Goal: Answer question/provide support: Share knowledge or assist other users

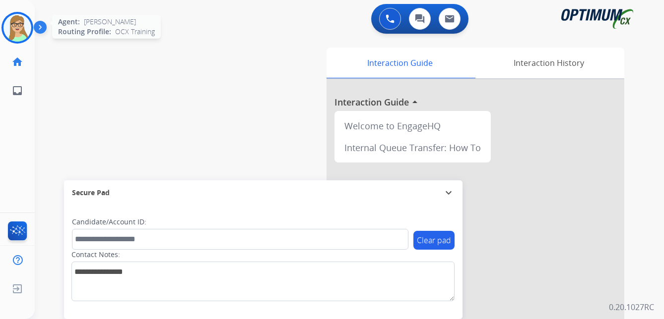
drag, startPoint x: 0, startPoint y: 0, endPoint x: 17, endPoint y: 32, distance: 35.9
click at [17, 32] on img at bounding box center [17, 28] width 28 height 28
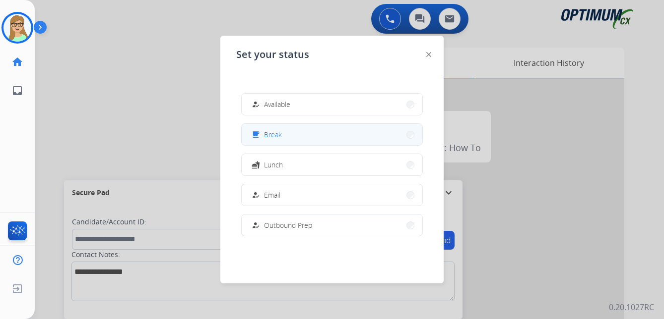
click at [263, 133] on div "free_breakfast" at bounding box center [256, 135] width 14 height 12
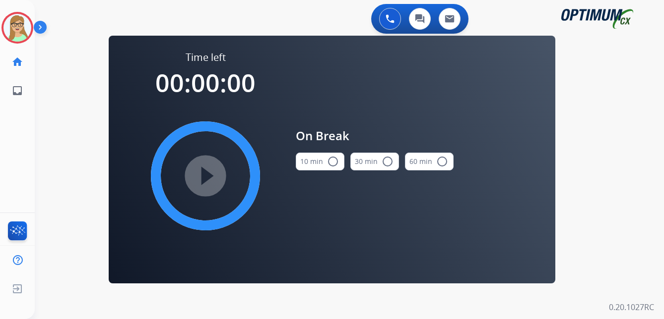
click at [332, 159] on mat-icon "radio_button_unchecked" at bounding box center [333, 162] width 12 height 12
click at [211, 170] on mat-icon "play_circle_filled" at bounding box center [205, 176] width 12 height 12
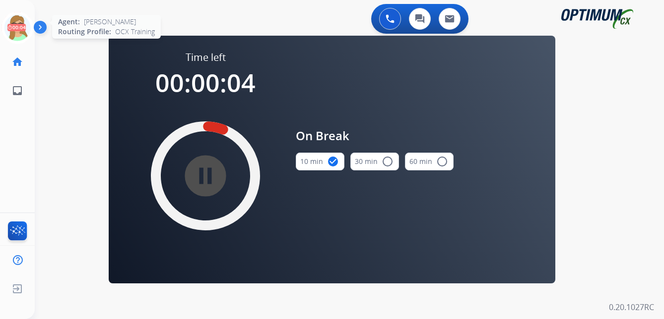
click at [18, 28] on icon at bounding box center [17, 28] width 32 height 32
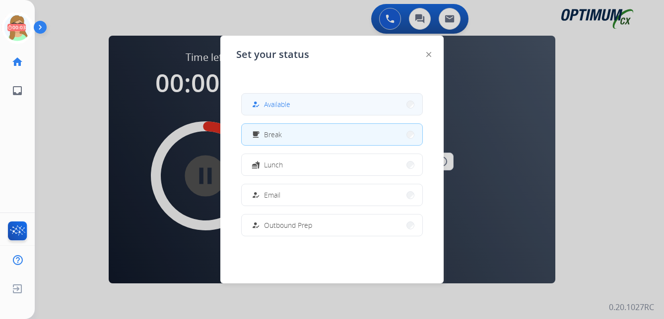
click at [263, 98] on button "how_to_reg Available" at bounding box center [332, 104] width 181 height 21
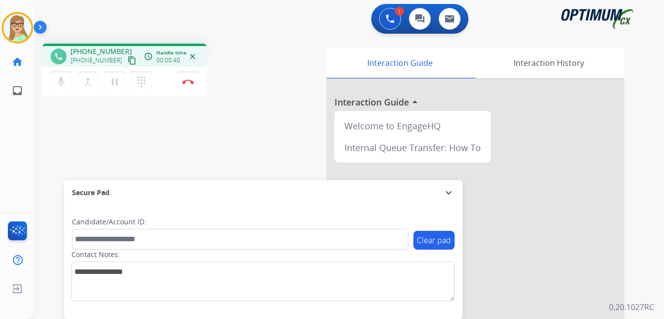
click at [127, 62] on mat-icon "content_copy" at bounding box center [131, 60] width 9 height 9
click at [127, 60] on mat-icon "content_copy" at bounding box center [131, 60] width 9 height 9
click at [193, 82] on img at bounding box center [188, 81] width 12 height 5
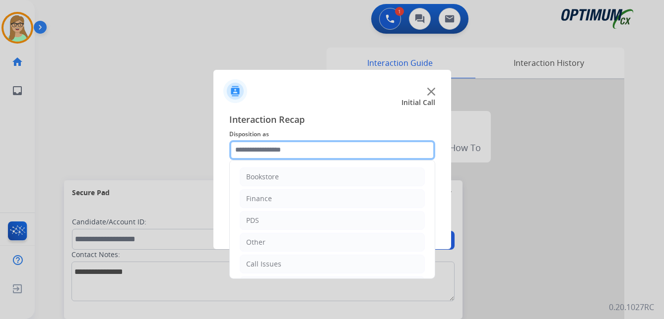
click at [262, 154] on input "text" at bounding box center [332, 150] width 206 height 20
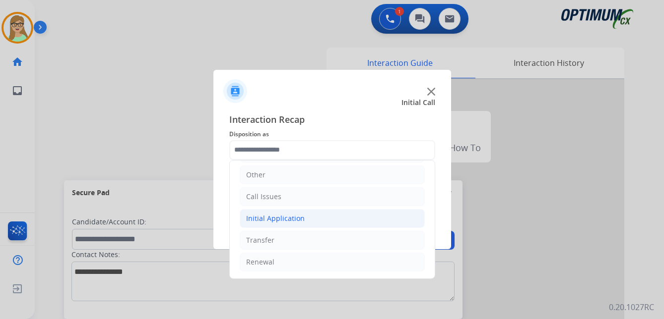
click at [275, 218] on div "Initial Application" at bounding box center [275, 219] width 59 height 10
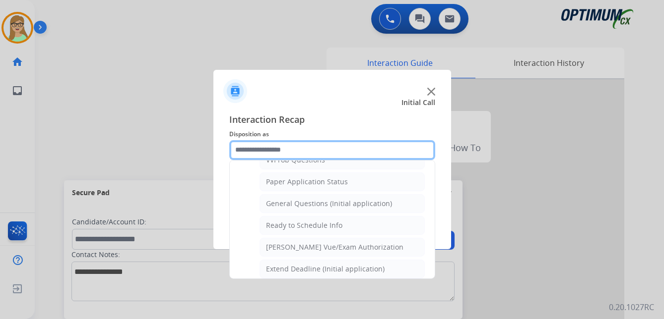
scroll to position [563, 0]
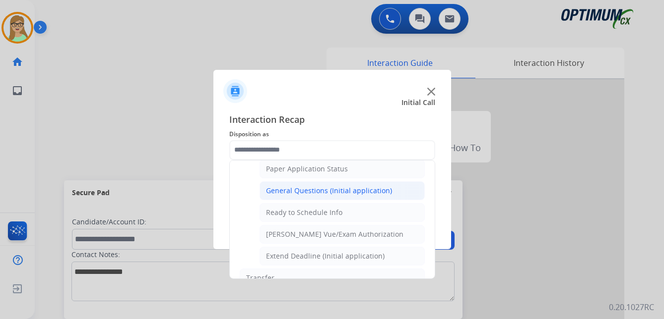
click at [294, 193] on div "General Questions (Initial application)" at bounding box center [329, 191] width 126 height 10
type input "**********"
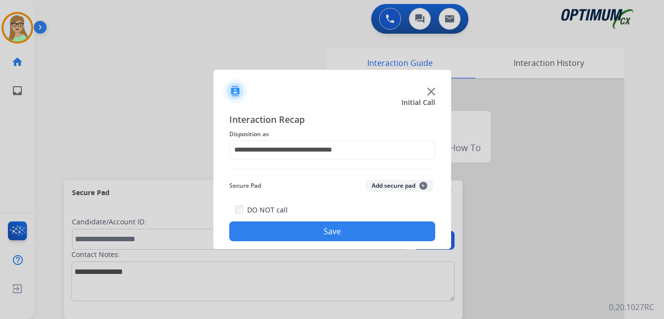
click at [293, 229] on button "Save" at bounding box center [332, 232] width 206 height 20
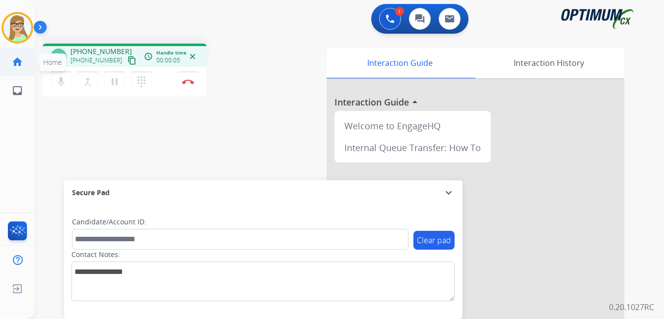
drag, startPoint x: 124, startPoint y: 64, endPoint x: 3, endPoint y: 53, distance: 121.1
click at [127, 64] on mat-icon "content_copy" at bounding box center [131, 60] width 9 height 9
click at [127, 60] on mat-icon "content_copy" at bounding box center [131, 60] width 9 height 9
click at [188, 82] on img at bounding box center [188, 81] width 12 height 5
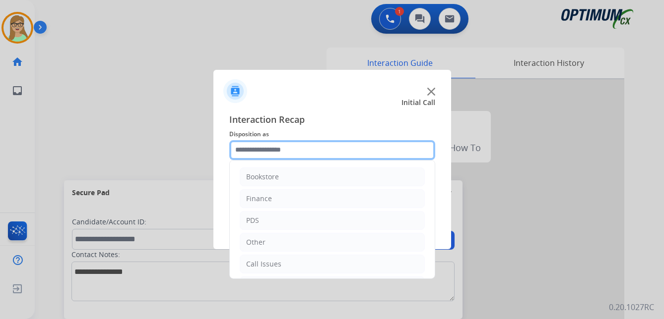
click at [269, 152] on input "text" at bounding box center [332, 150] width 206 height 20
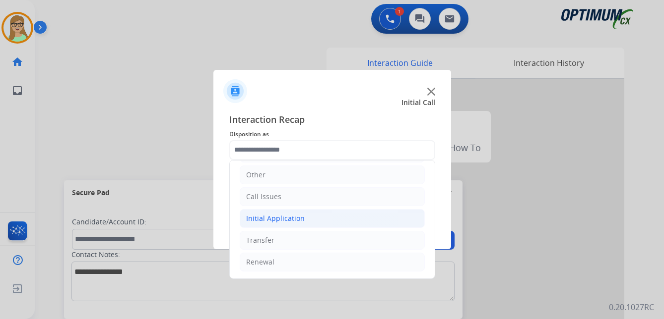
click at [285, 219] on div "Initial Application" at bounding box center [275, 219] width 59 height 10
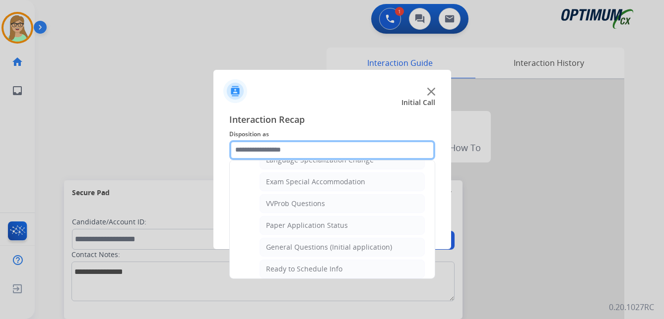
scroll to position [514, 0]
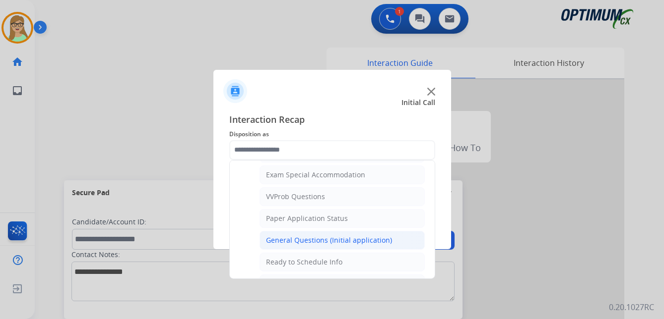
click at [306, 244] on div "General Questions (Initial application)" at bounding box center [329, 241] width 126 height 10
type input "**********"
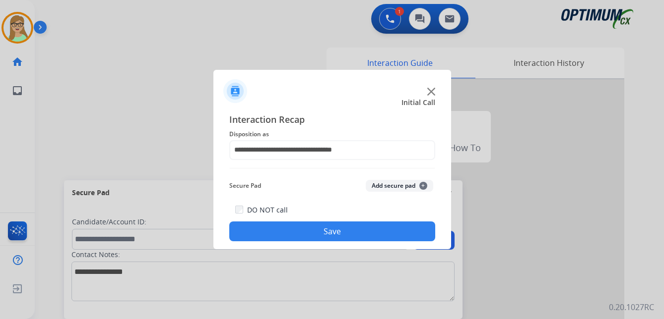
click at [293, 236] on button "Save" at bounding box center [332, 232] width 206 height 20
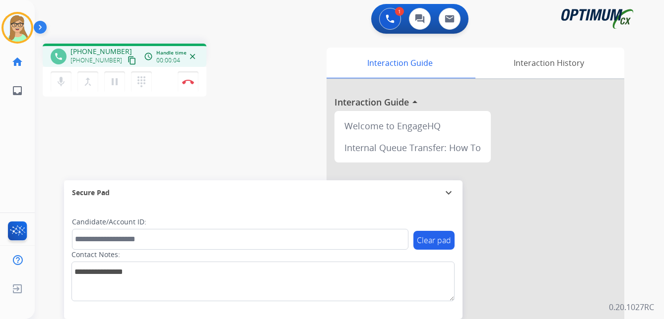
click at [127, 59] on mat-icon "content_copy" at bounding box center [131, 60] width 9 height 9
click at [189, 81] on img at bounding box center [188, 81] width 12 height 5
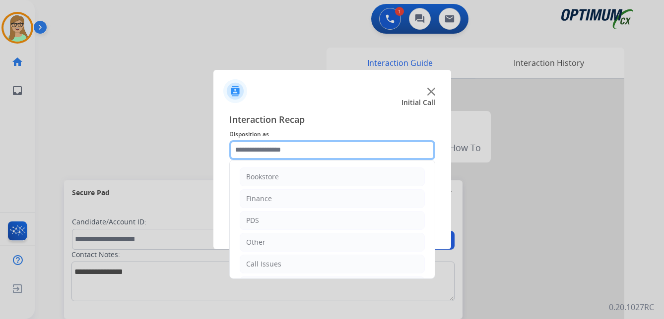
click at [258, 149] on input "text" at bounding box center [332, 150] width 206 height 20
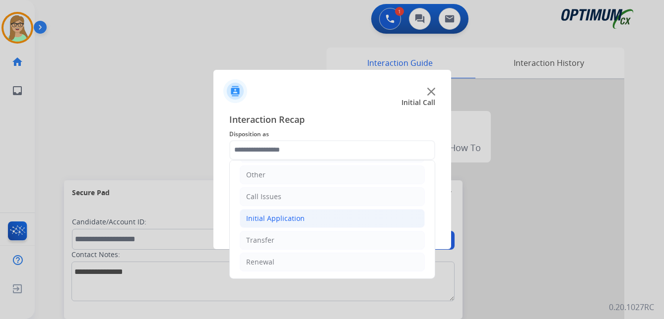
click at [290, 216] on div "Initial Application" at bounding box center [275, 219] width 59 height 10
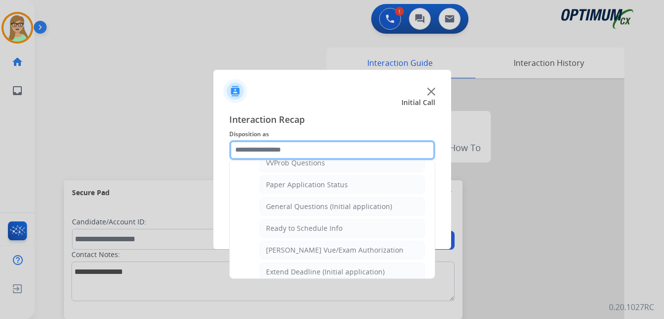
scroll to position [563, 0]
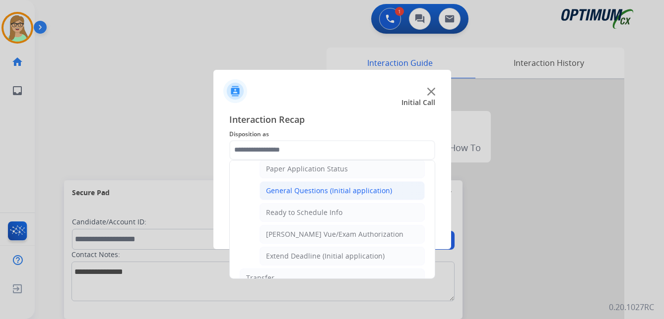
click at [293, 190] on div "General Questions (Initial application)" at bounding box center [329, 191] width 126 height 10
type input "**********"
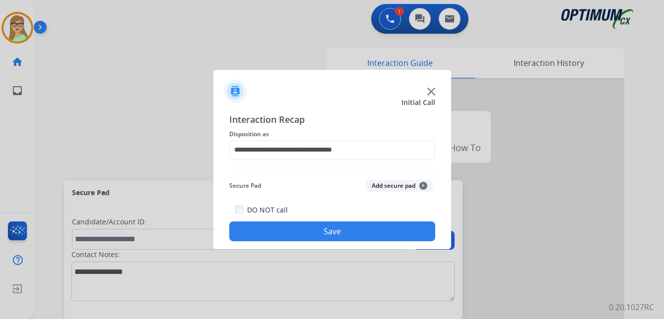
drag, startPoint x: 289, startPoint y: 226, endPoint x: 270, endPoint y: 229, distance: 19.0
click at [277, 228] on button "Save" at bounding box center [332, 232] width 206 height 20
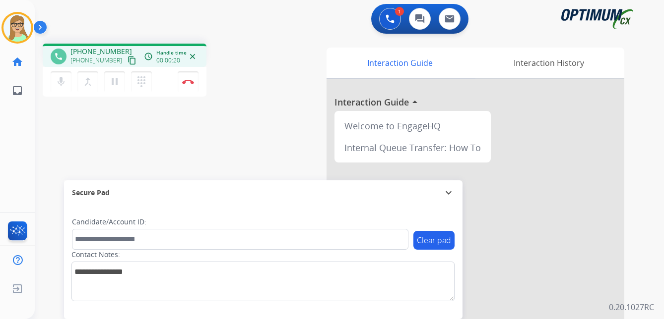
drag, startPoint x: 120, startPoint y: 60, endPoint x: 113, endPoint y: 61, distance: 7.1
click at [127, 60] on mat-icon "content_copy" at bounding box center [131, 60] width 9 height 9
click at [188, 82] on img at bounding box center [188, 81] width 12 height 5
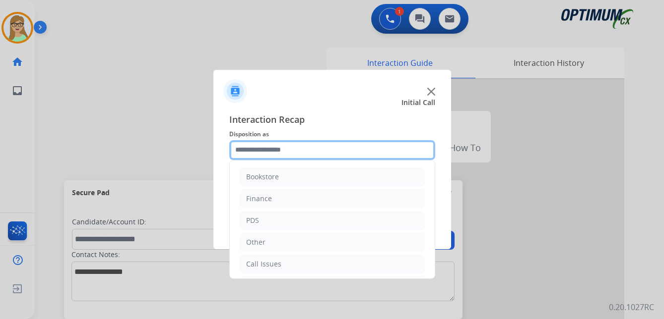
click at [259, 150] on input "text" at bounding box center [332, 150] width 206 height 20
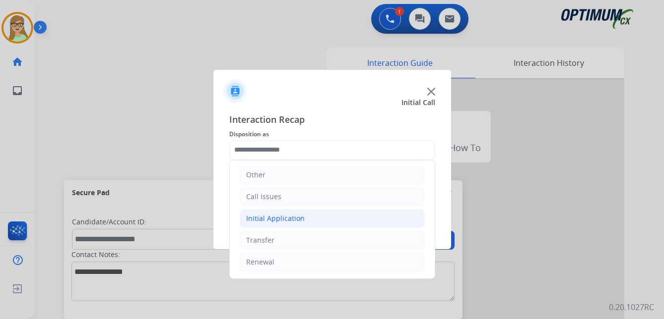
click at [295, 218] on div "Initial Application" at bounding box center [275, 219] width 59 height 10
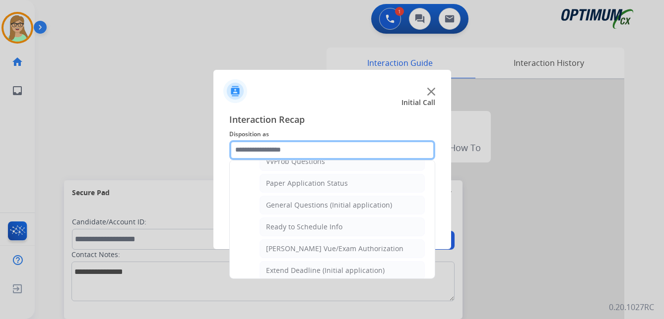
scroll to position [563, 0]
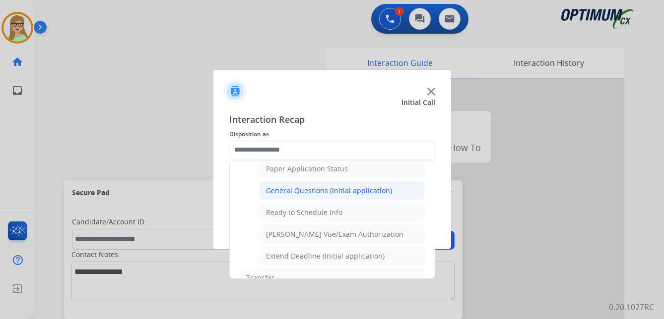
click at [285, 189] on div "General Questions (Initial application)" at bounding box center [329, 191] width 126 height 10
type input "**********"
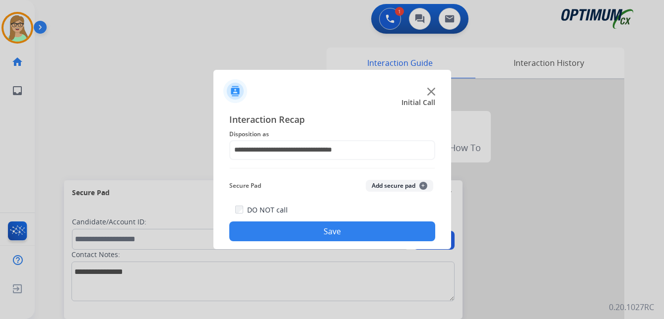
click at [278, 237] on button "Save" at bounding box center [332, 232] width 206 height 20
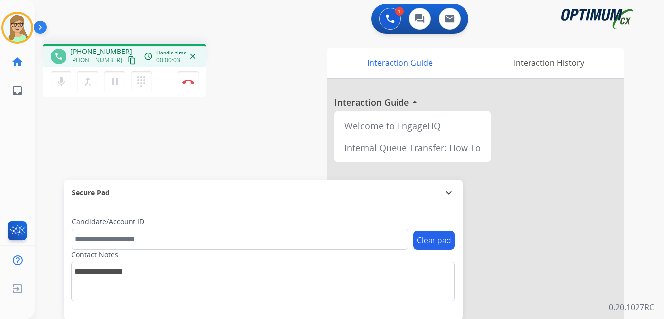
click at [127, 61] on mat-icon "content_copy" at bounding box center [131, 60] width 9 height 9
click at [188, 80] on img at bounding box center [188, 81] width 12 height 5
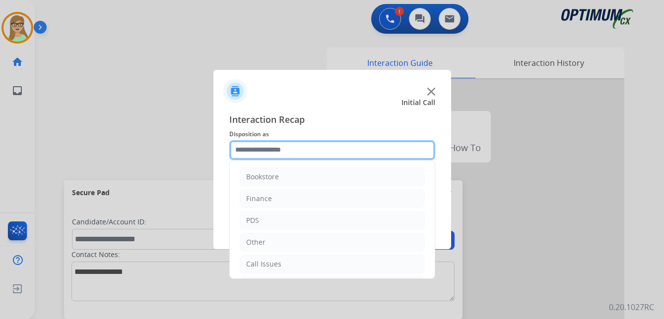
click at [254, 151] on input "text" at bounding box center [332, 150] width 206 height 20
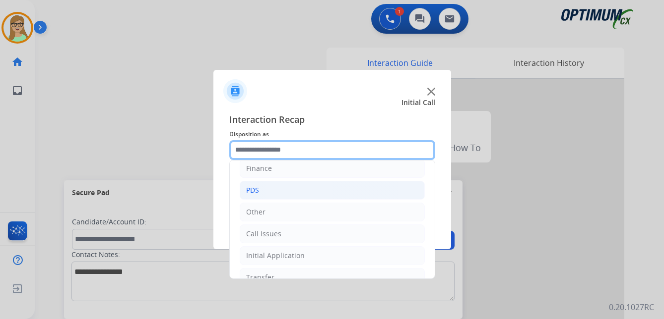
scroll to position [67, 0]
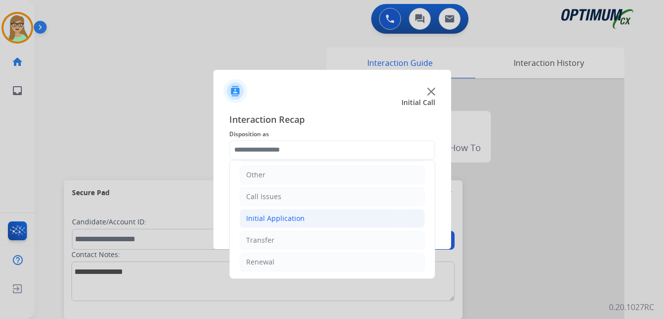
click at [272, 219] on div "Initial Application" at bounding box center [275, 219] width 59 height 10
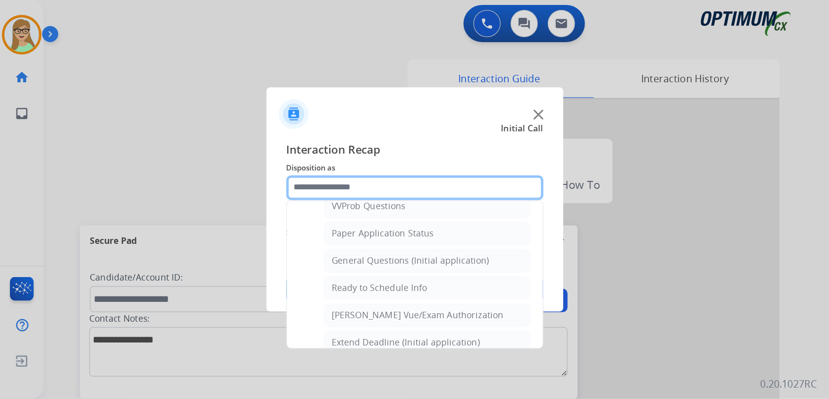
scroll to position [563, 0]
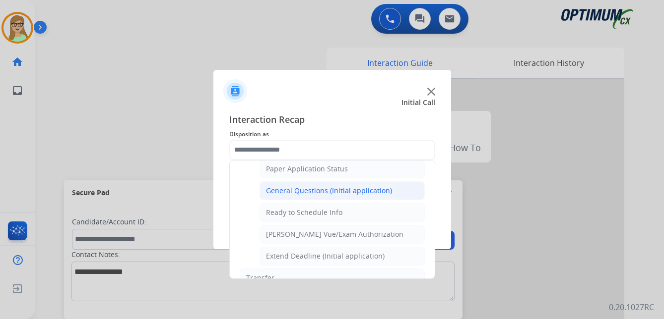
click at [301, 191] on div "General Questions (Initial application)" at bounding box center [329, 191] width 126 height 10
type input "**********"
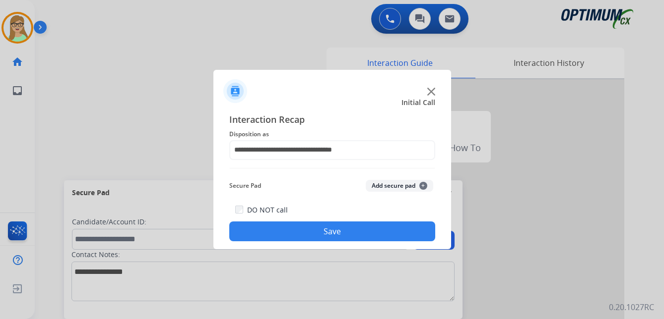
drag, startPoint x: 296, startPoint y: 231, endPoint x: 272, endPoint y: 233, distance: 24.4
click at [293, 232] on button "Save" at bounding box center [332, 232] width 206 height 20
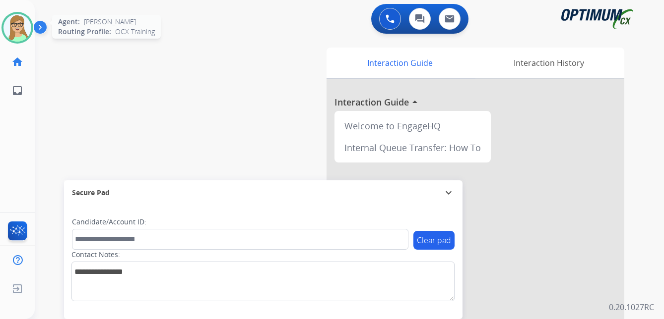
click at [30, 29] on img at bounding box center [17, 28] width 28 height 28
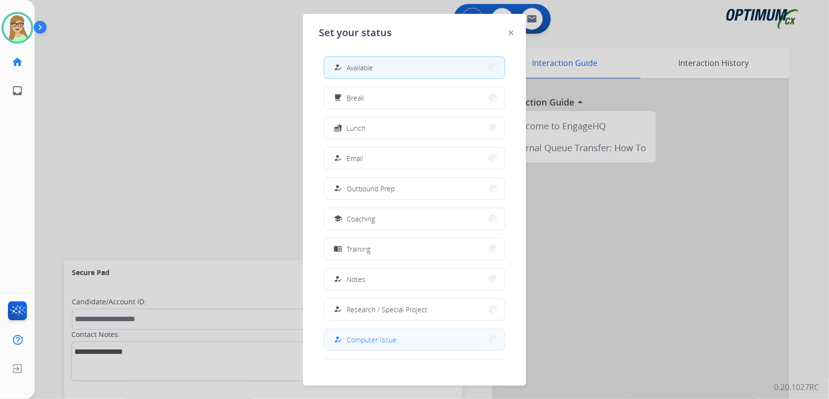
click at [389, 319] on span "Computer Issue" at bounding box center [372, 340] width 50 height 10
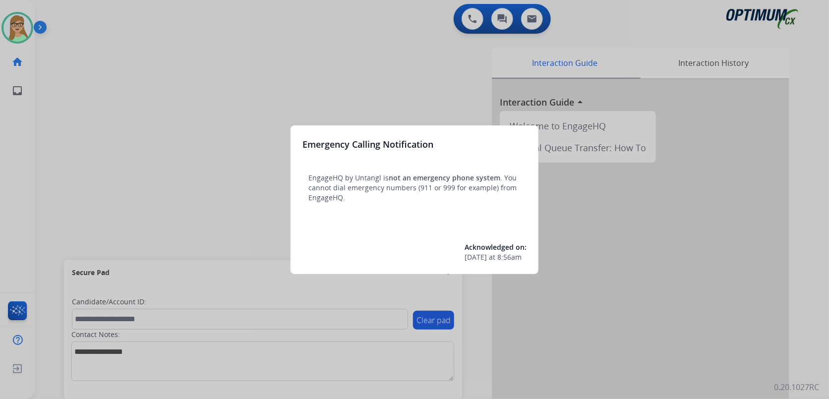
click at [186, 97] on div at bounding box center [414, 199] width 829 height 399
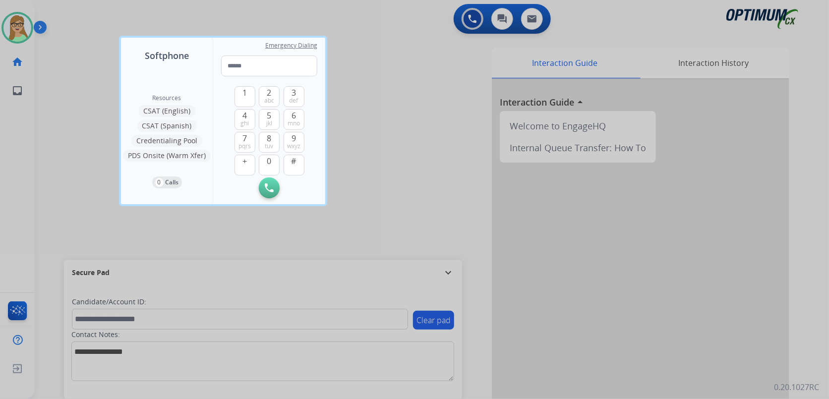
click at [55, 102] on div at bounding box center [414, 199] width 829 height 399
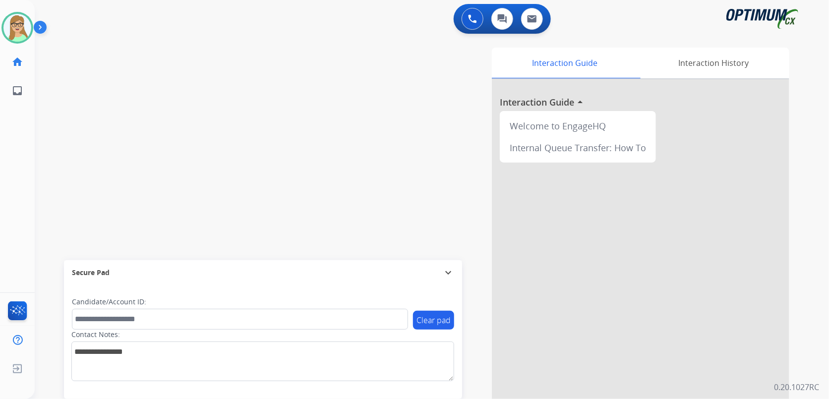
click at [39, 27] on img at bounding box center [42, 29] width 17 height 19
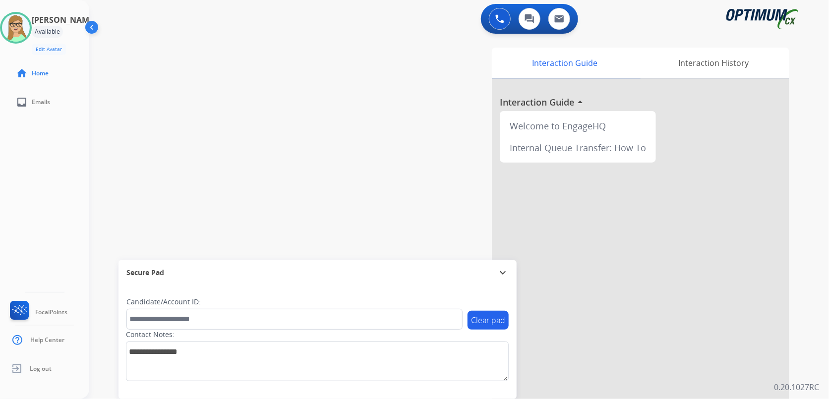
click at [90, 26] on img at bounding box center [92, 29] width 19 height 19
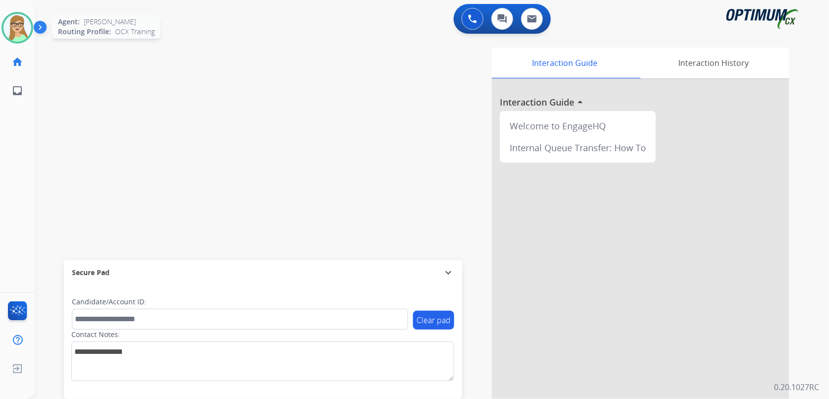
click at [26, 22] on img at bounding box center [17, 28] width 28 height 28
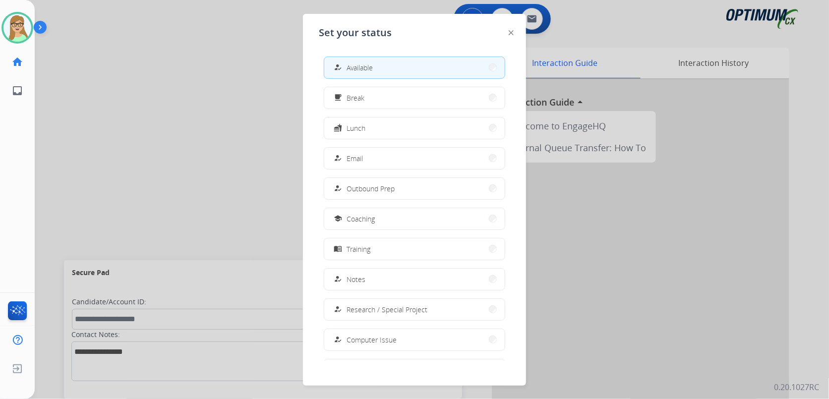
click at [44, 25] on img at bounding box center [42, 29] width 17 height 19
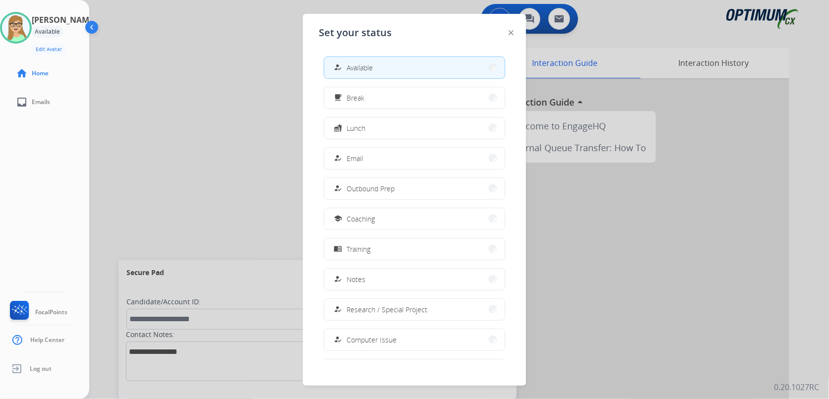
click at [358, 68] on span "Available" at bounding box center [360, 67] width 26 height 10
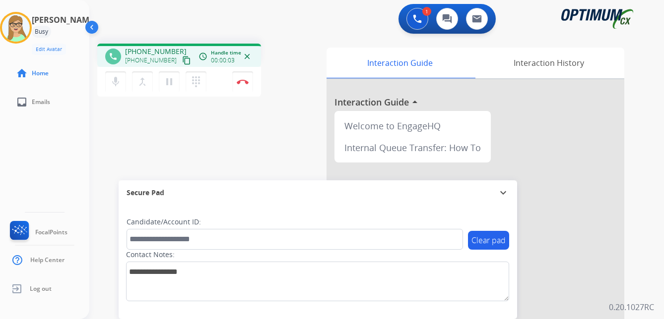
drag, startPoint x: 179, startPoint y: 60, endPoint x: 109, endPoint y: 103, distance: 81.7
click at [182, 62] on mat-icon "content_copy" at bounding box center [186, 60] width 9 height 9
click at [242, 79] on button "Disconnect" at bounding box center [242, 81] width 21 height 21
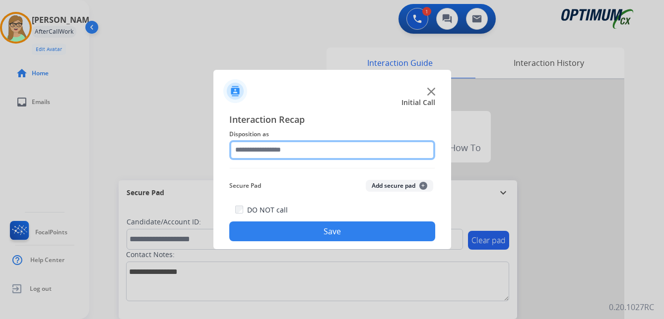
click at [258, 150] on input "text" at bounding box center [332, 150] width 206 height 20
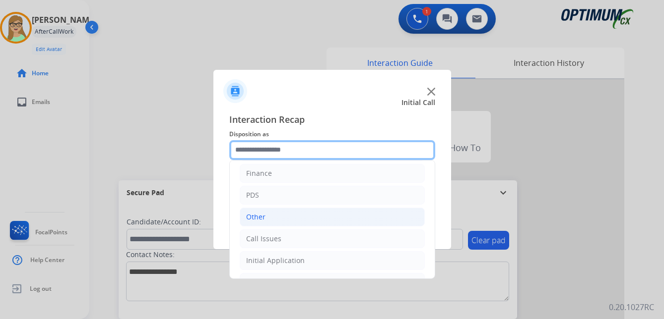
scroll to position [67, 0]
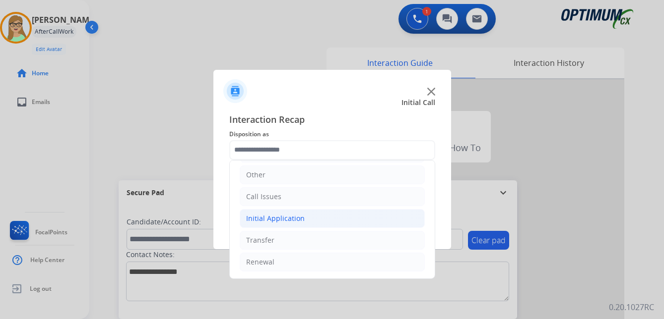
click at [286, 220] on div "Initial Application" at bounding box center [275, 219] width 59 height 10
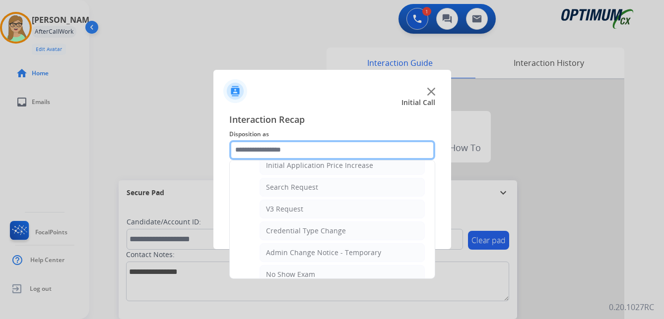
scroll to position [365, 0]
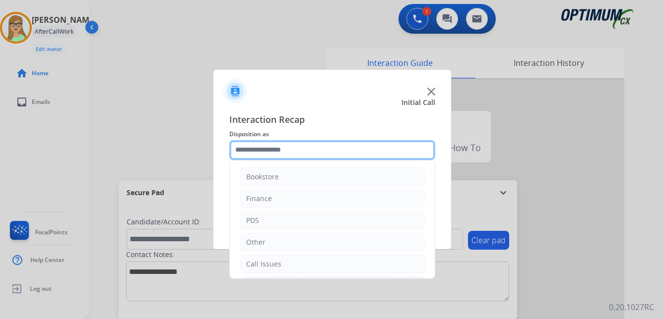
click at [271, 151] on input "text" at bounding box center [332, 150] width 206 height 20
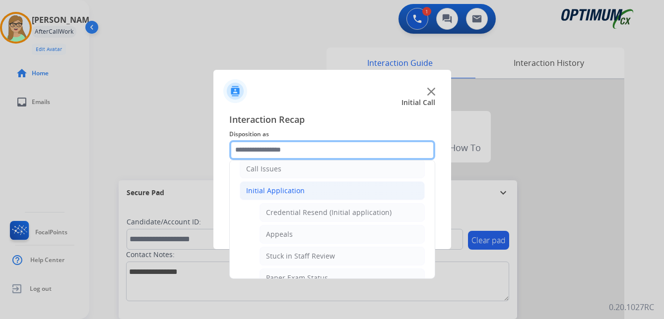
scroll to position [99, 0]
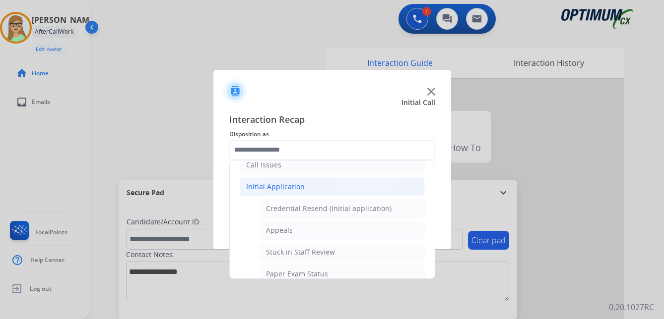
click at [277, 185] on div "Initial Application" at bounding box center [275, 187] width 59 height 10
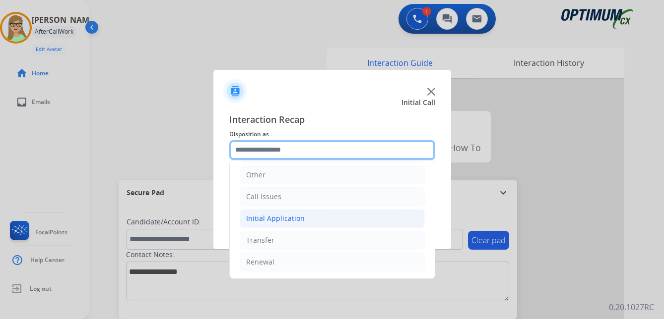
scroll to position [67, 0]
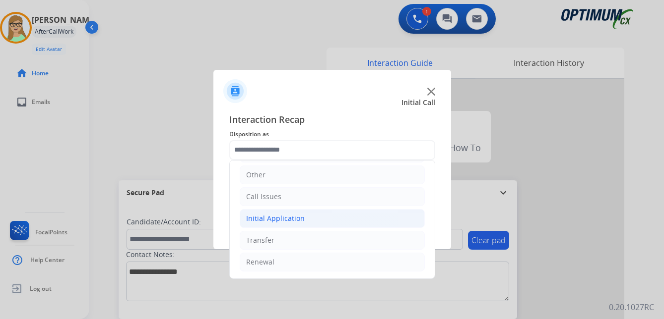
click at [282, 219] on div "Initial Application" at bounding box center [275, 219] width 59 height 10
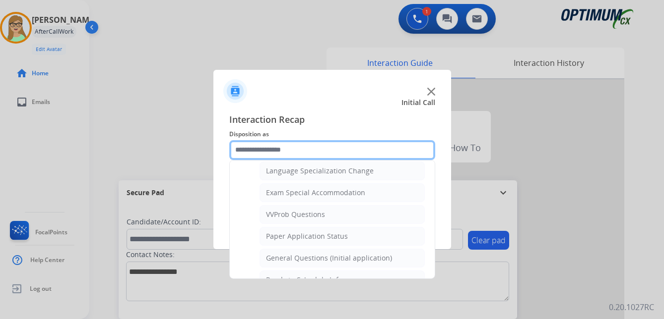
scroll to position [546, 0]
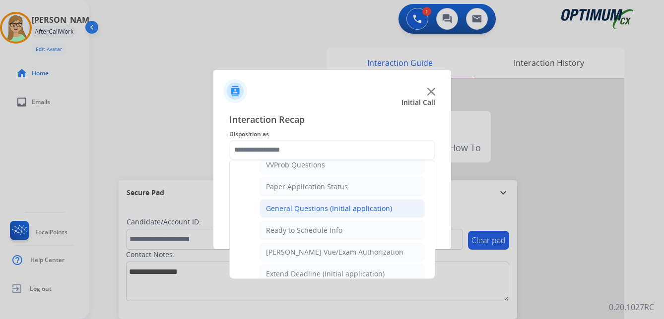
click at [307, 206] on div "General Questions (Initial application)" at bounding box center [329, 209] width 126 height 10
type input "**********"
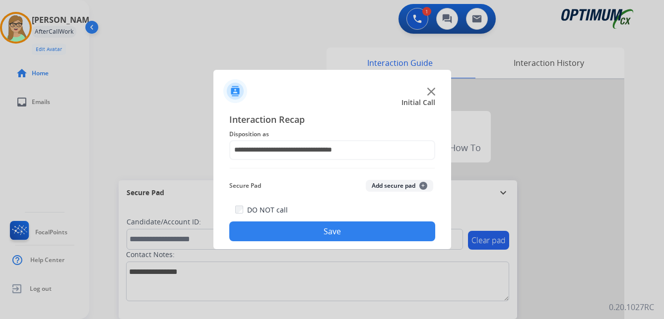
drag, startPoint x: 272, startPoint y: 232, endPoint x: 239, endPoint y: 240, distance: 34.5
click at [266, 235] on button "Save" at bounding box center [332, 232] width 206 height 20
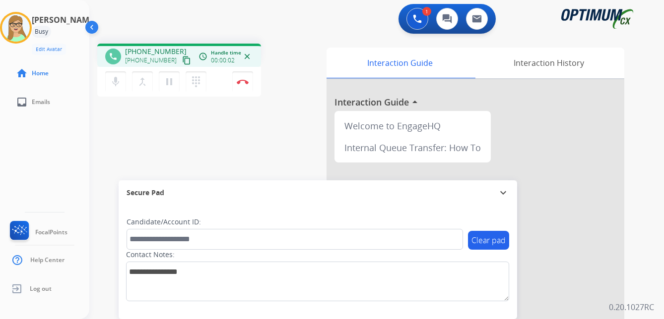
click at [182, 62] on mat-icon "content_copy" at bounding box center [186, 60] width 9 height 9
click at [242, 81] on img at bounding box center [243, 81] width 12 height 5
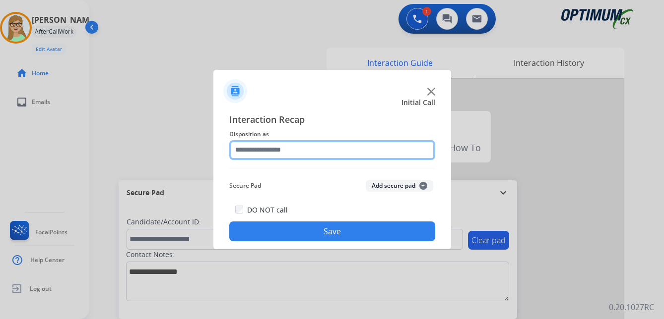
click at [268, 148] on input "text" at bounding box center [332, 150] width 206 height 20
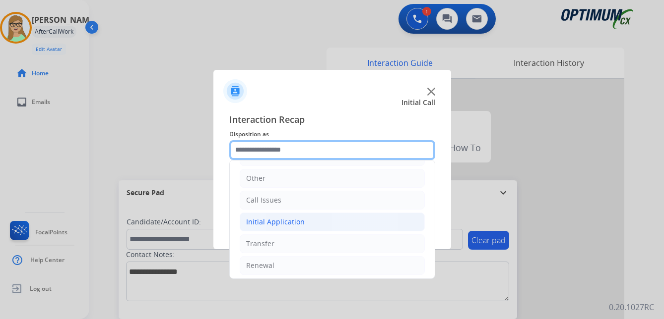
scroll to position [67, 0]
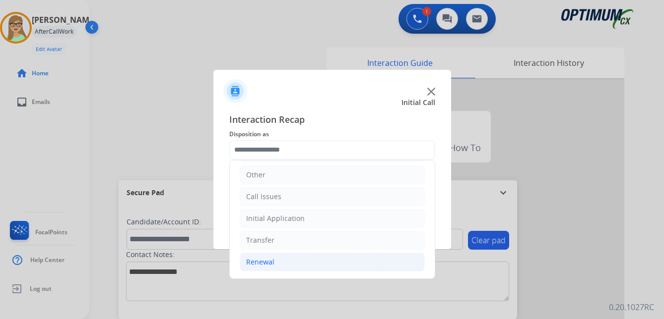
click at [259, 263] on div "Renewal" at bounding box center [260, 262] width 28 height 10
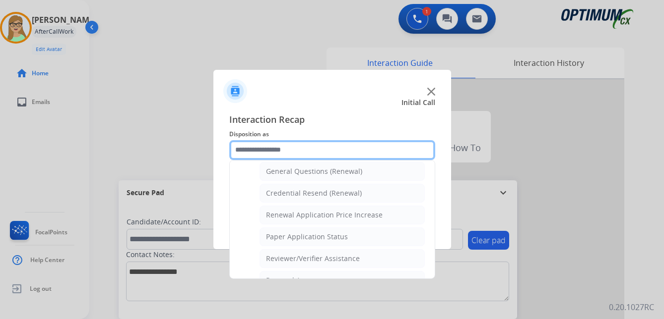
scroll to position [315, 0]
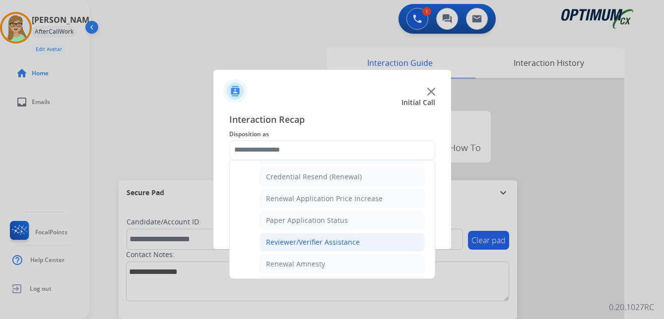
click at [329, 242] on div "Reviewer/Verifier Assistance" at bounding box center [313, 243] width 94 height 10
type input "**********"
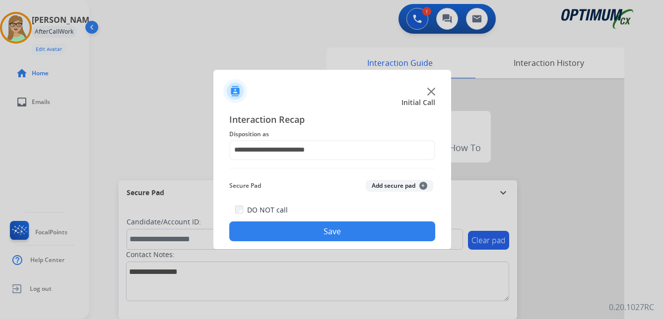
click at [302, 235] on button "Save" at bounding box center [332, 232] width 206 height 20
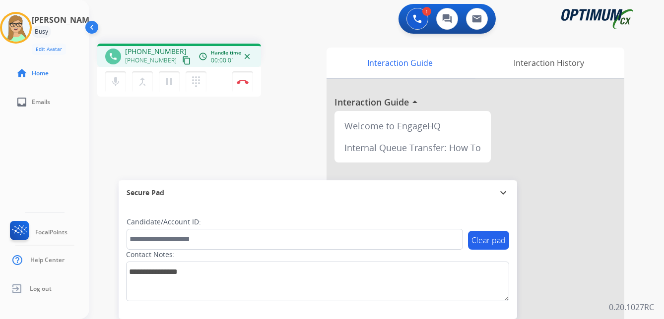
drag, startPoint x: 176, startPoint y: 61, endPoint x: 1, endPoint y: 121, distance: 185.1
click at [158, 70] on div "phone +17085150370 +17085150370 content_copy access_time Call metrics Queue 00:…" at bounding box center [179, 72] width 164 height 56
click at [182, 60] on mat-icon "content_copy" at bounding box center [186, 60] width 9 height 9
click at [245, 82] on img at bounding box center [243, 81] width 12 height 5
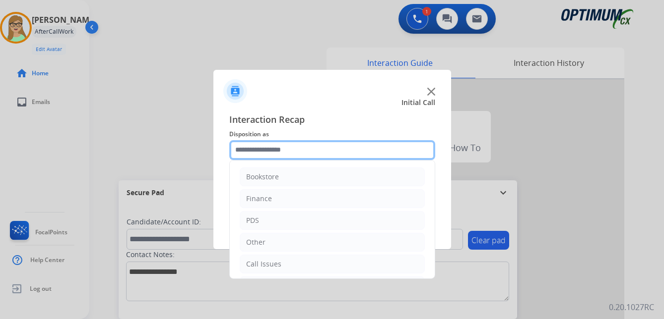
click at [264, 148] on input "text" at bounding box center [332, 150] width 206 height 20
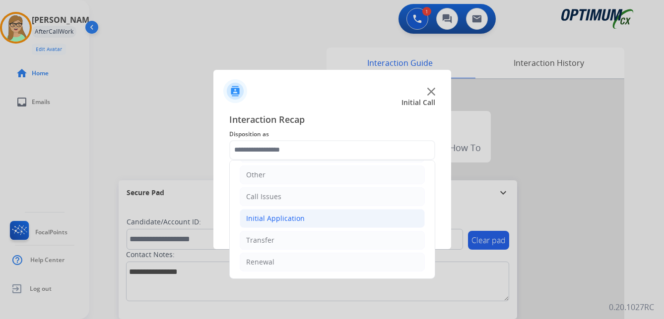
click at [281, 218] on div "Initial Application" at bounding box center [275, 219] width 59 height 10
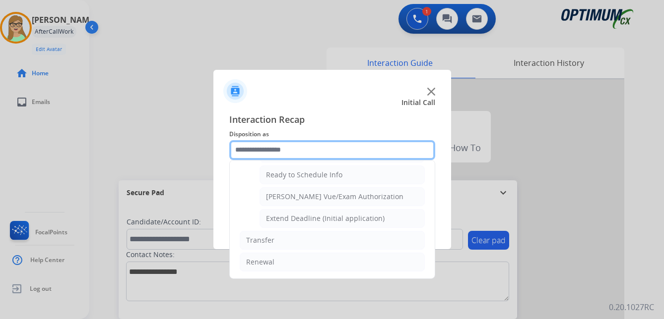
scroll to position [552, 0]
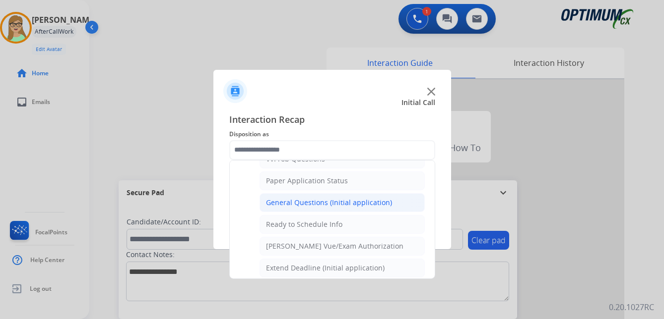
click at [288, 199] on div "General Questions (Initial application)" at bounding box center [329, 203] width 126 height 10
type input "**********"
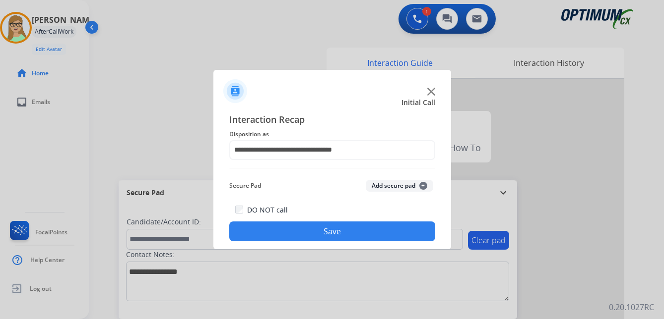
click at [272, 230] on button "Save" at bounding box center [332, 232] width 206 height 20
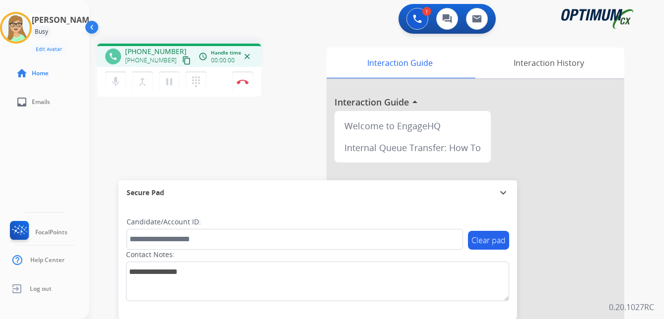
click at [182, 61] on mat-icon "content_copy" at bounding box center [186, 60] width 9 height 9
click at [243, 81] on img at bounding box center [243, 81] width 12 height 5
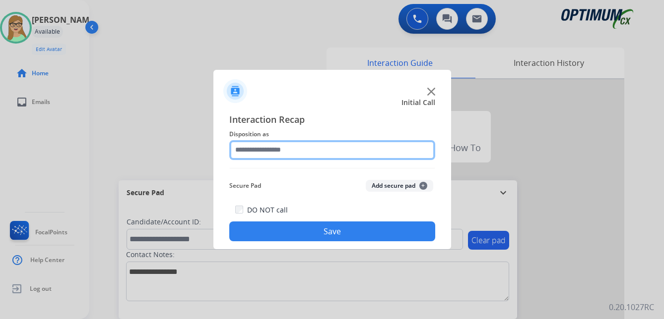
click at [265, 152] on input "text" at bounding box center [332, 150] width 206 height 20
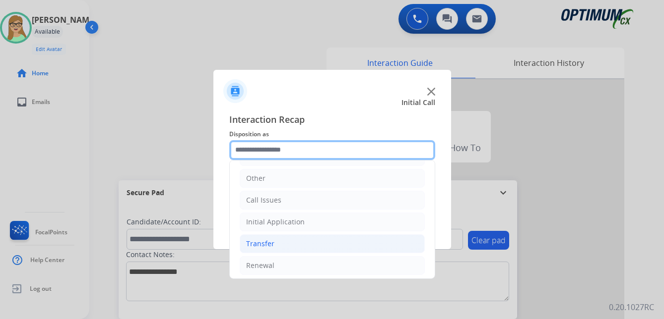
scroll to position [67, 0]
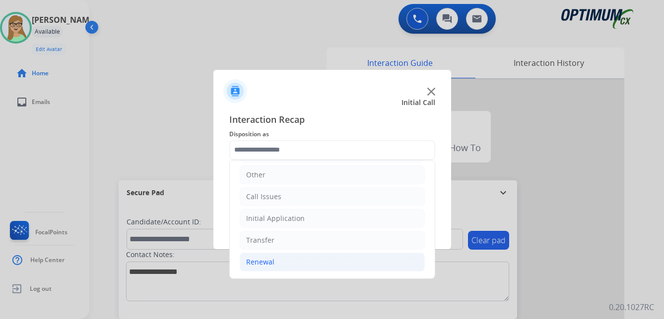
click at [264, 263] on div "Renewal" at bounding box center [260, 262] width 28 height 10
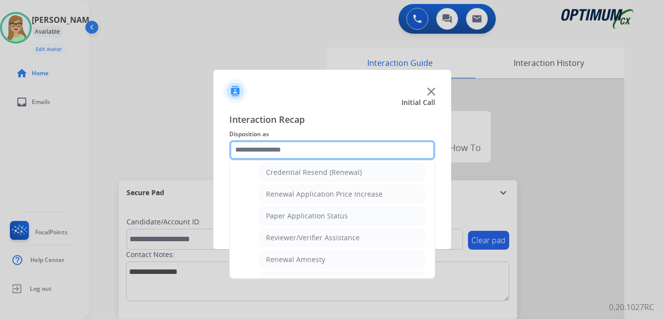
scroll to position [266, 0]
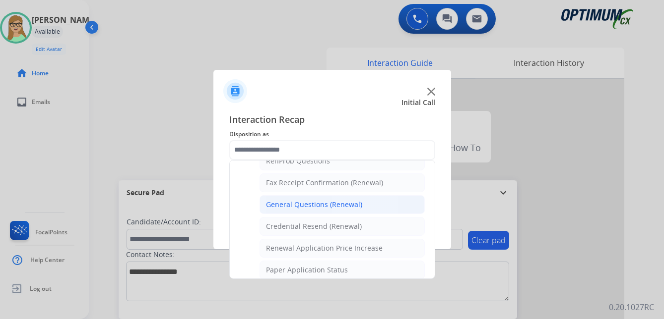
click at [303, 201] on div "General Questions (Renewal)" at bounding box center [314, 205] width 96 height 10
type input "**********"
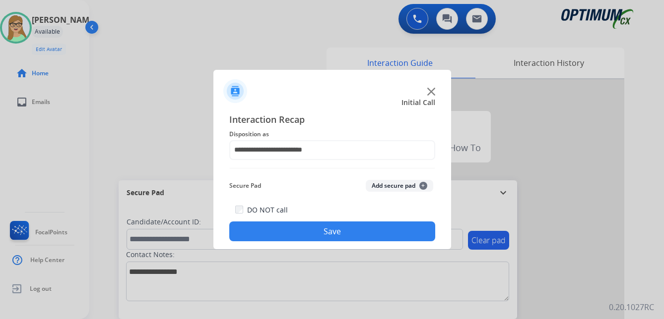
click at [299, 236] on button "Save" at bounding box center [332, 232] width 206 height 20
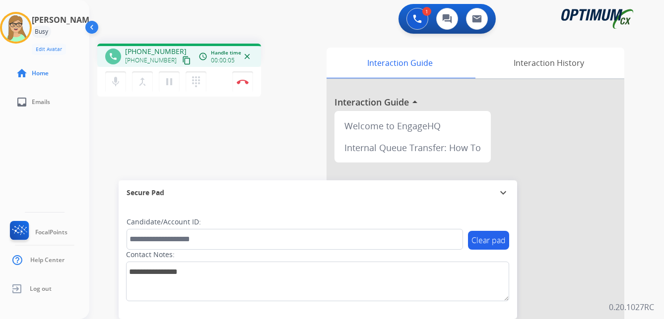
drag, startPoint x: 172, startPoint y: 65, endPoint x: 0, endPoint y: 141, distance: 187.6
click at [181, 66] on button "content_copy" at bounding box center [187, 61] width 12 height 12
click at [242, 81] on img at bounding box center [243, 81] width 12 height 5
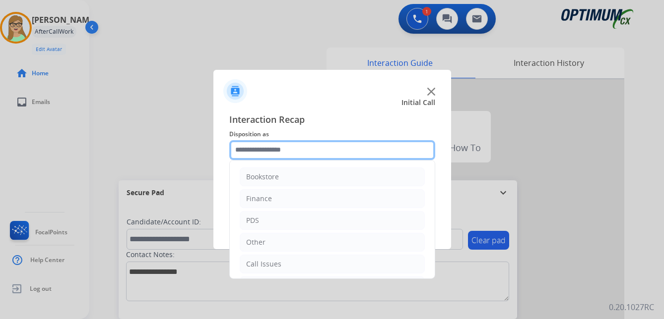
click at [266, 155] on input "text" at bounding box center [332, 150] width 206 height 20
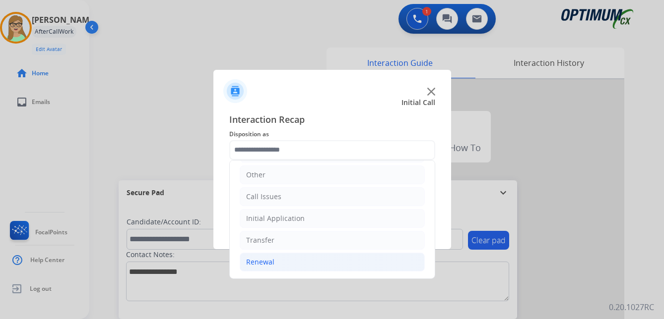
click at [265, 264] on div "Renewal" at bounding box center [260, 262] width 28 height 10
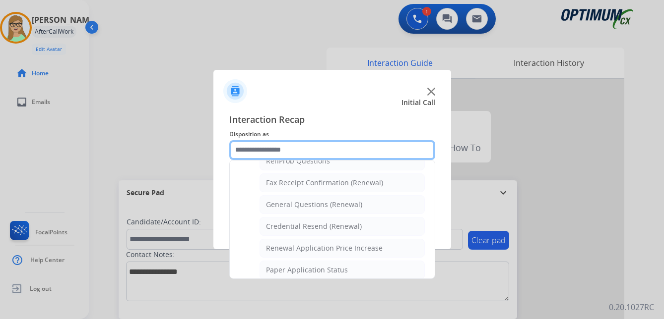
scroll to position [315, 0]
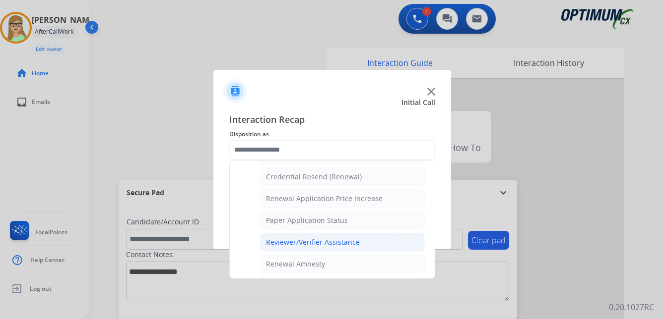
click at [307, 244] on div "Reviewer/Verifier Assistance" at bounding box center [313, 243] width 94 height 10
type input "**********"
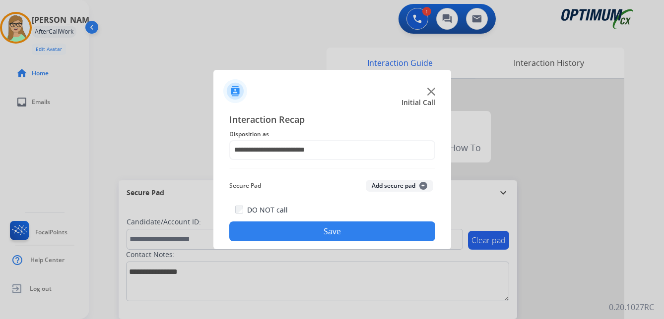
click at [305, 233] on button "Save" at bounding box center [332, 232] width 206 height 20
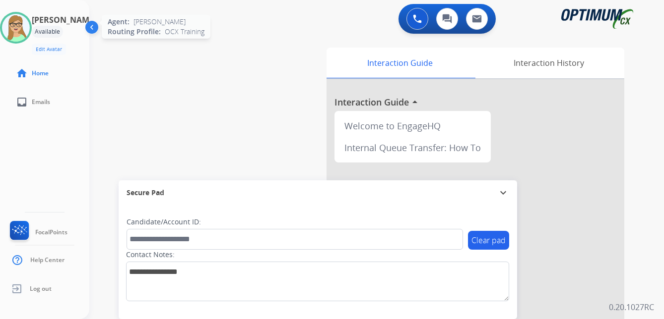
click at [29, 32] on img at bounding box center [16, 28] width 28 height 28
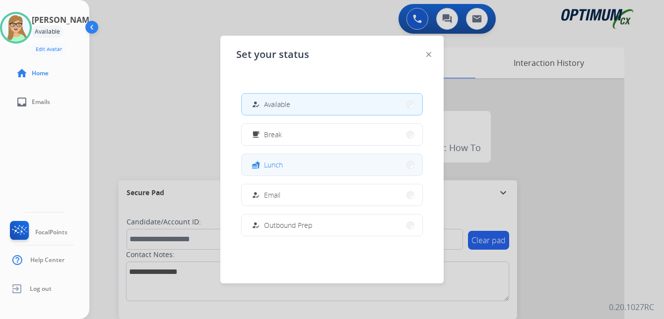
click at [278, 169] on span "Lunch" at bounding box center [273, 165] width 19 height 10
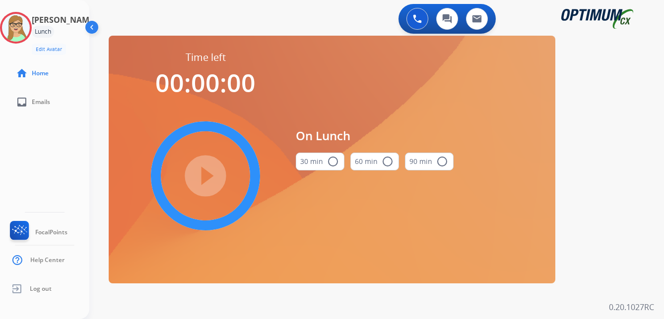
click at [331, 162] on mat-icon "radio_button_unchecked" at bounding box center [333, 162] width 12 height 12
drag, startPoint x: 204, startPoint y: 175, endPoint x: 127, endPoint y: 186, distance: 77.7
click at [199, 177] on mat-icon "play_circle_filled" at bounding box center [205, 176] width 12 height 12
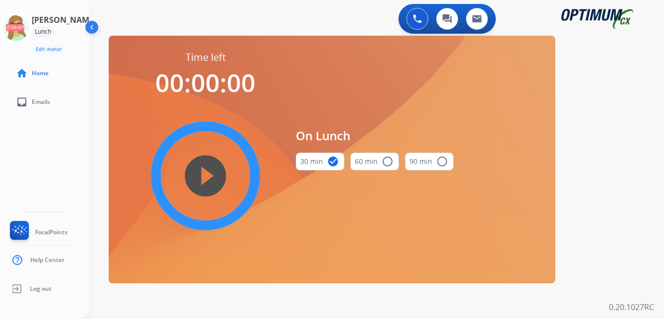
click at [205, 178] on mat-icon "play_circle_filled" at bounding box center [205, 176] width 12 height 12
click at [28, 28] on icon at bounding box center [16, 28] width 32 height 32
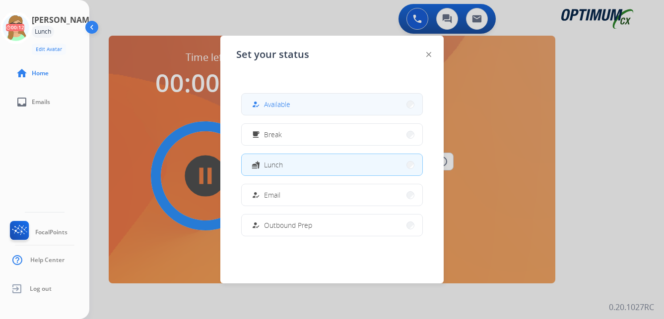
click at [280, 102] on span "Available" at bounding box center [277, 104] width 26 height 10
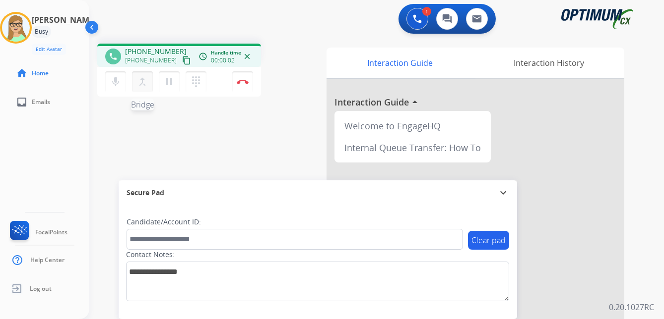
drag, startPoint x: 177, startPoint y: 62, endPoint x: 139, endPoint y: 71, distance: 38.9
click at [166, 64] on div "+12024689794 content_copy" at bounding box center [158, 61] width 67 height 12
click at [182, 62] on mat-icon "content_copy" at bounding box center [186, 60] width 9 height 9
click at [246, 80] on img at bounding box center [243, 81] width 12 height 5
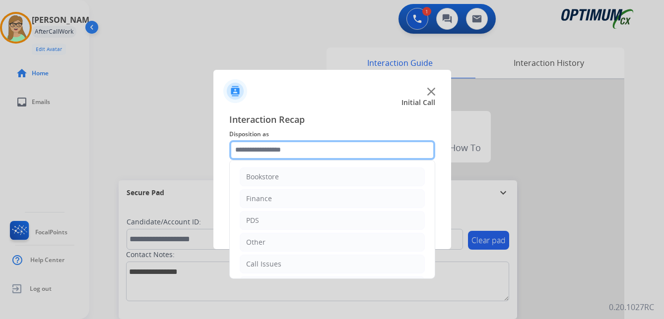
click at [264, 152] on input "text" at bounding box center [332, 150] width 206 height 20
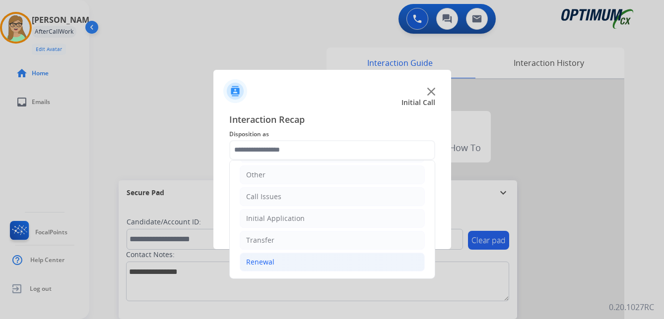
click at [263, 264] on div "Renewal" at bounding box center [260, 262] width 28 height 10
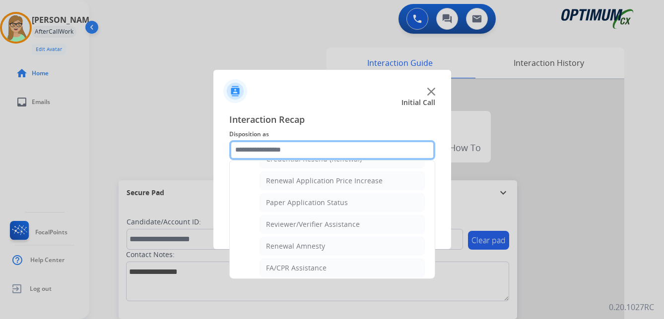
scroll to position [284, 0]
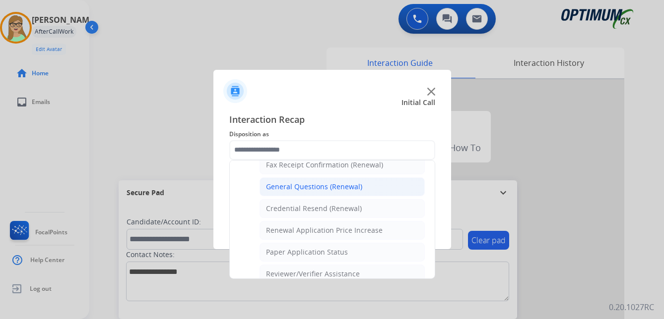
click at [300, 189] on div "General Questions (Renewal)" at bounding box center [314, 187] width 96 height 10
type input "**********"
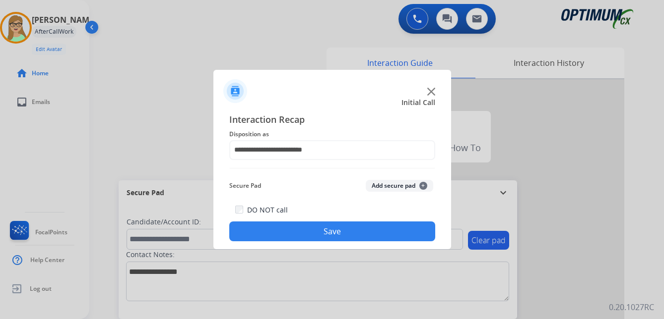
drag, startPoint x: 277, startPoint y: 237, endPoint x: 266, endPoint y: 236, distance: 10.9
click at [276, 236] on button "Save" at bounding box center [332, 232] width 206 height 20
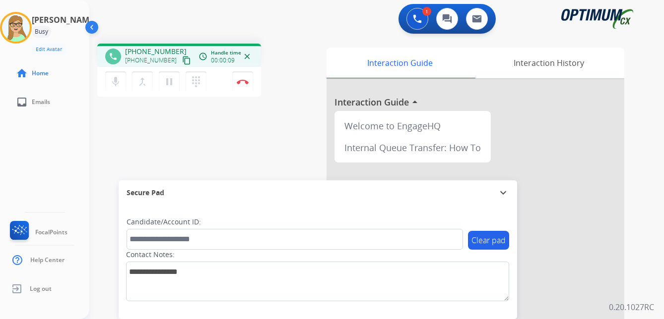
click at [182, 60] on mat-icon "content_copy" at bounding box center [186, 60] width 9 height 9
click at [242, 79] on img at bounding box center [243, 81] width 12 height 5
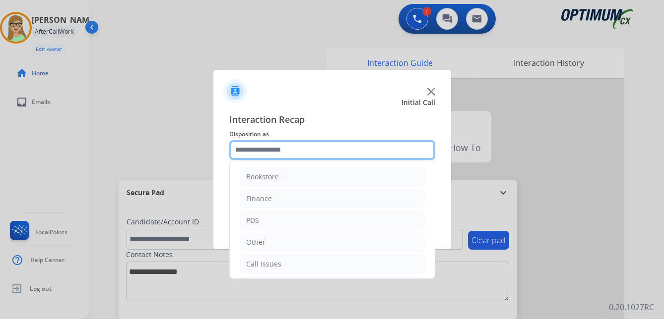
click at [271, 150] on input "text" at bounding box center [332, 150] width 206 height 20
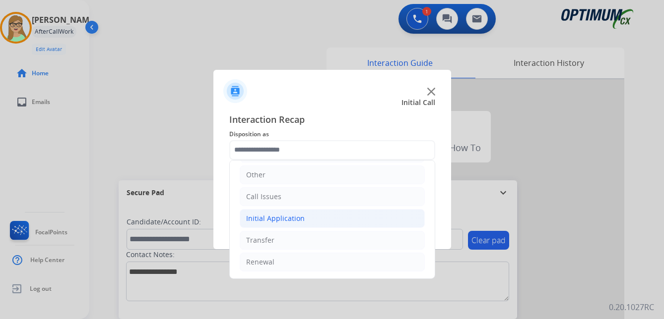
click at [282, 220] on div "Initial Application" at bounding box center [275, 219] width 59 height 10
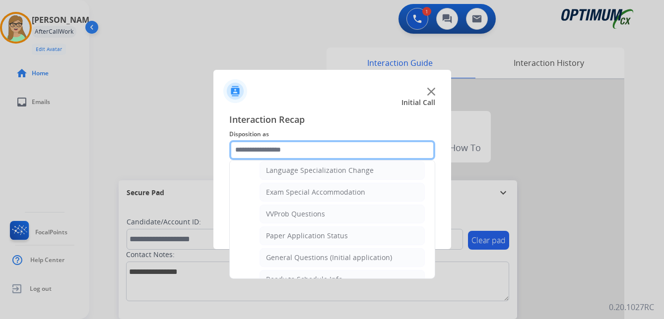
scroll to position [514, 0]
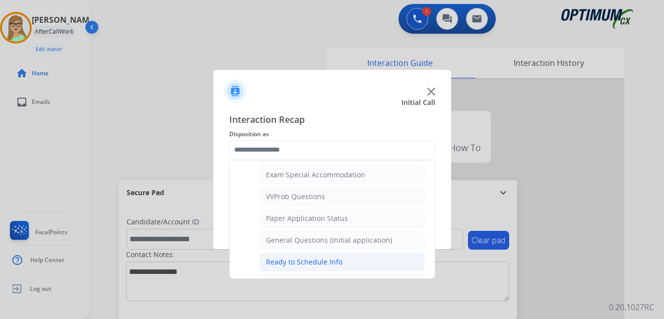
click at [311, 263] on div "Ready to Schedule Info" at bounding box center [304, 262] width 76 height 10
type input "**********"
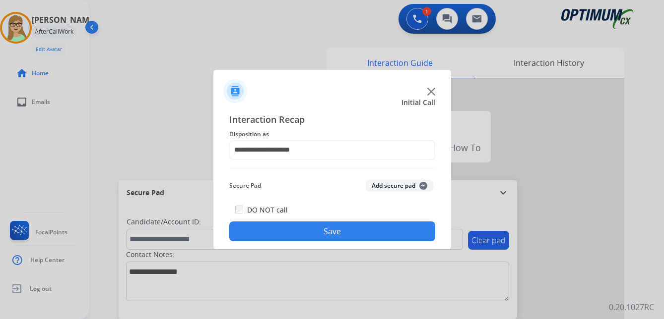
click at [282, 236] on button "Save" at bounding box center [332, 232] width 206 height 20
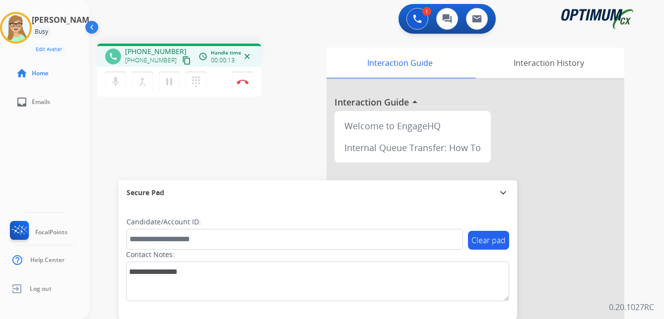
click at [182, 61] on mat-icon "content_copy" at bounding box center [186, 60] width 9 height 9
click at [240, 84] on img at bounding box center [243, 81] width 12 height 5
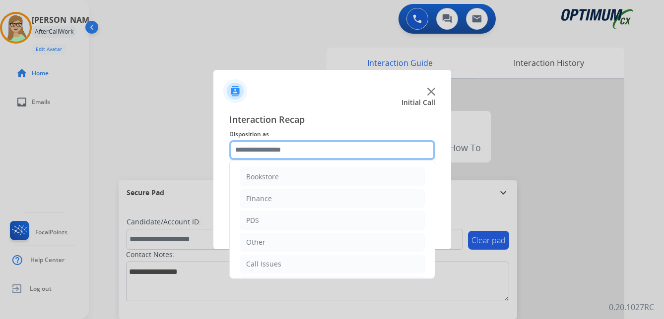
click at [275, 145] on input "text" at bounding box center [332, 150] width 206 height 20
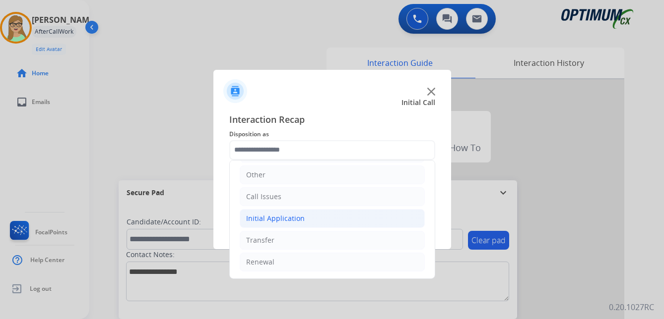
click at [273, 219] on div "Initial Application" at bounding box center [275, 219] width 59 height 10
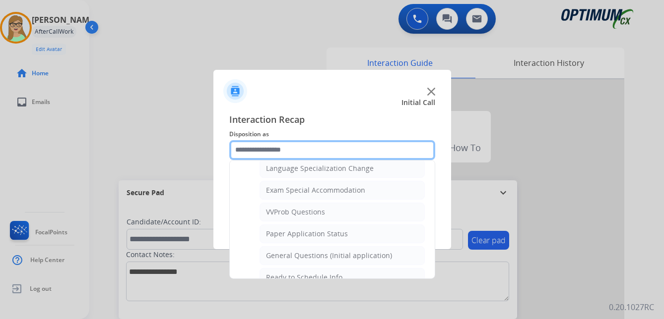
scroll to position [514, 0]
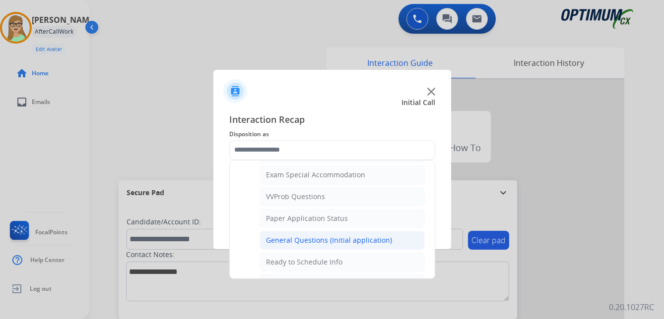
click at [307, 240] on div "General Questions (Initial application)" at bounding box center [329, 241] width 126 height 10
type input "**********"
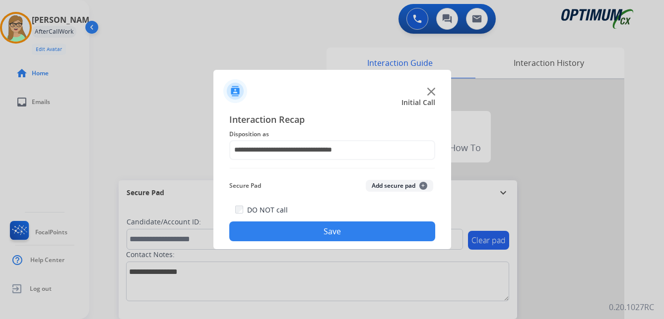
drag, startPoint x: 297, startPoint y: 234, endPoint x: 130, endPoint y: 232, distance: 166.2
click at [296, 234] on button "Save" at bounding box center [332, 232] width 206 height 20
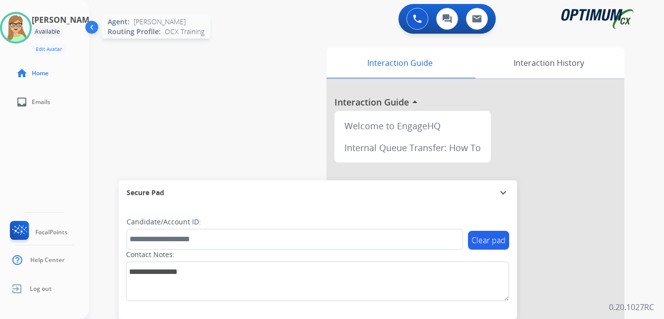
click at [26, 34] on img at bounding box center [16, 28] width 28 height 28
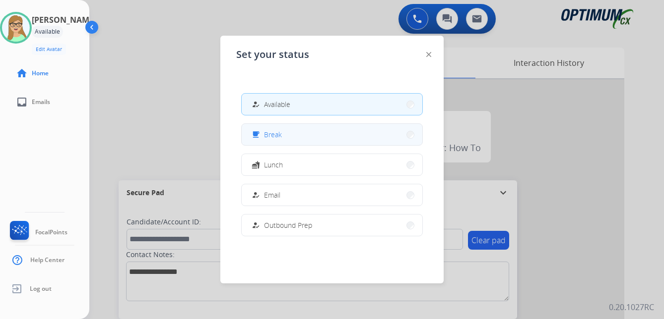
click at [277, 137] on span "Break" at bounding box center [273, 134] width 18 height 10
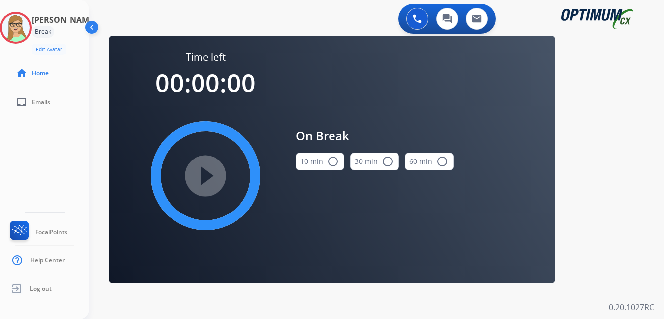
click at [330, 160] on mat-icon "radio_button_unchecked" at bounding box center [333, 162] width 12 height 12
click at [202, 178] on mat-icon "play_circle_filled" at bounding box center [205, 176] width 12 height 12
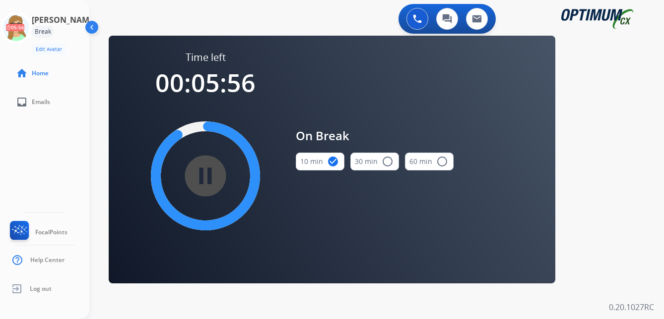
click at [288, 22] on div "0 Voice Interactions 0 Chat Interactions 0 Email Interactions" at bounding box center [370, 20] width 539 height 32
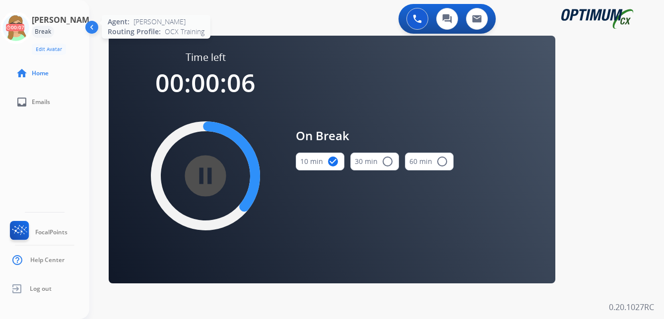
click at [29, 23] on icon at bounding box center [16, 28] width 32 height 32
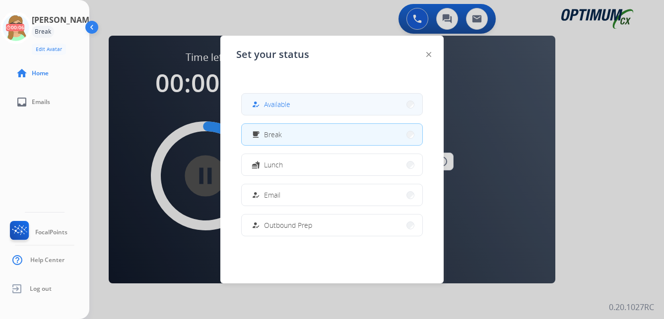
click at [266, 102] on div "how_to_reg Available" at bounding box center [269, 105] width 41 height 12
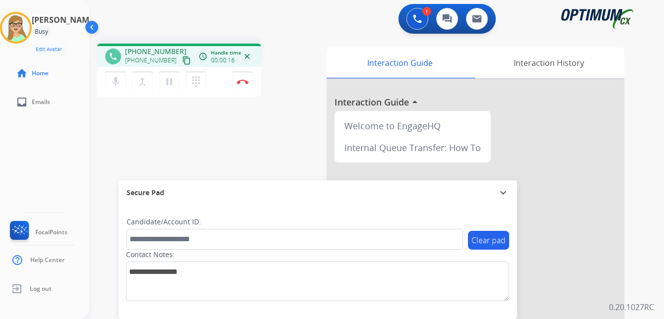
click at [182, 63] on mat-icon "content_copy" at bounding box center [186, 60] width 9 height 9
click at [245, 83] on img at bounding box center [243, 81] width 12 height 5
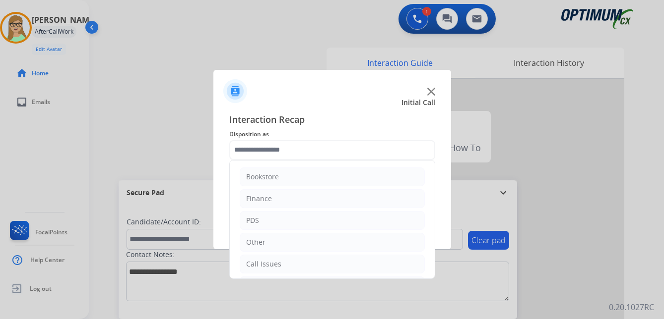
click at [268, 150] on input "text" at bounding box center [332, 150] width 206 height 20
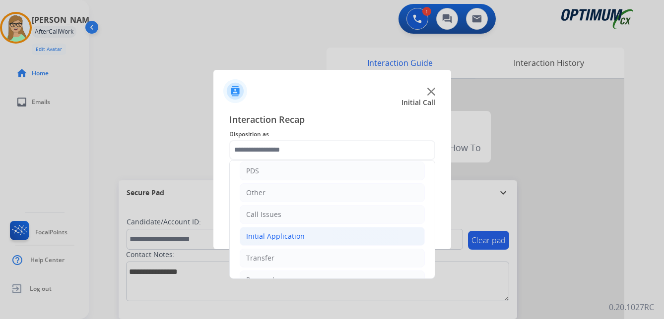
scroll to position [67, 0]
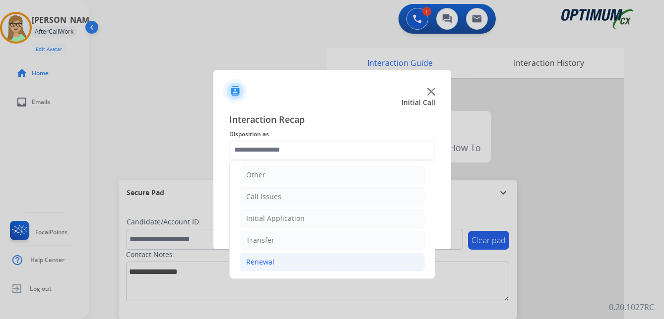
click at [267, 261] on div "Renewal" at bounding box center [260, 262] width 28 height 10
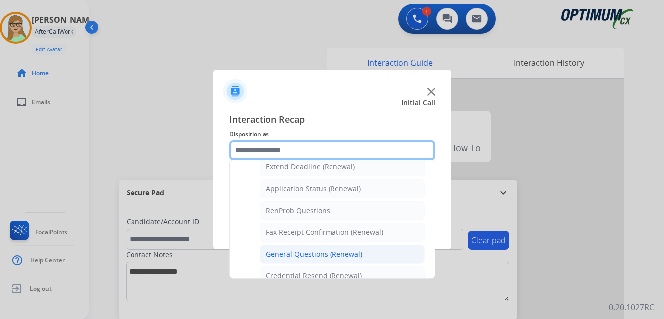
scroll to position [266, 0]
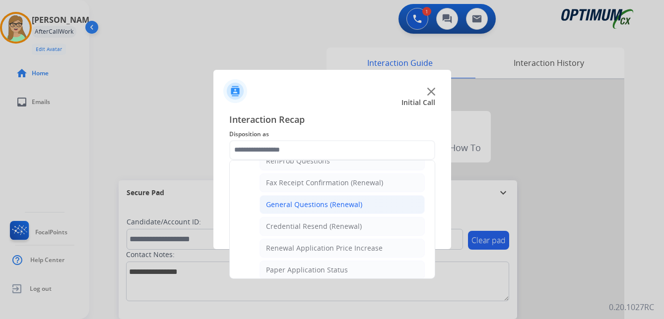
click at [316, 205] on div "General Questions (Renewal)" at bounding box center [314, 205] width 96 height 10
type input "**********"
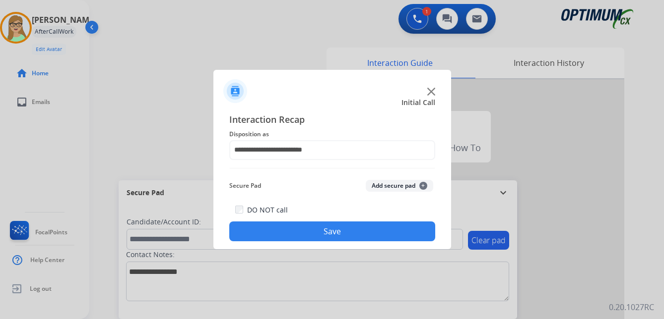
click at [299, 228] on button "Save" at bounding box center [332, 232] width 206 height 20
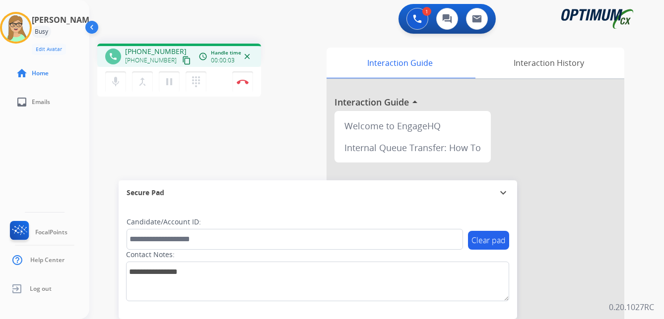
click at [182, 58] on mat-icon "content_copy" at bounding box center [186, 60] width 9 height 9
click at [242, 81] on img at bounding box center [243, 81] width 12 height 5
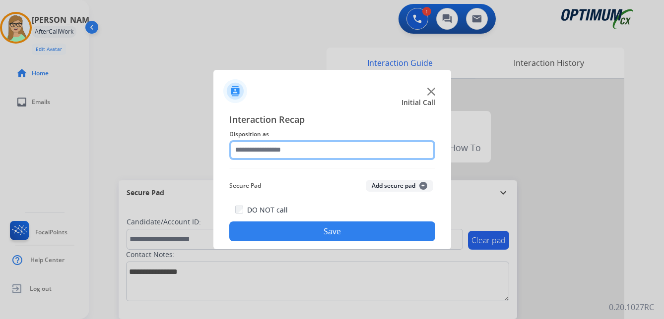
click at [262, 148] on input "text" at bounding box center [332, 150] width 206 height 20
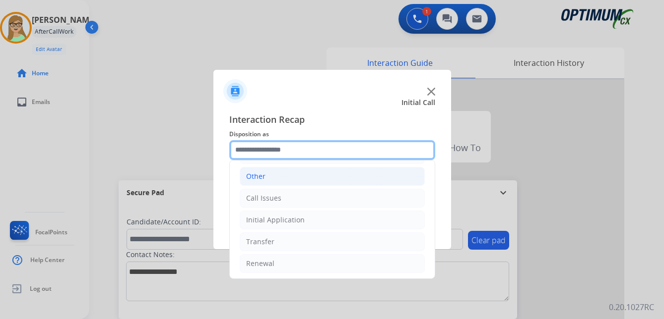
scroll to position [67, 0]
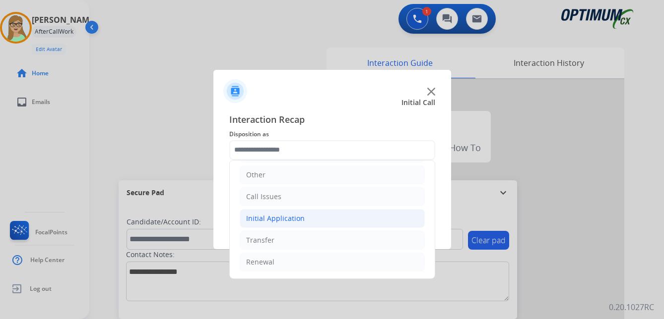
click at [279, 219] on div "Initial Application" at bounding box center [275, 219] width 59 height 10
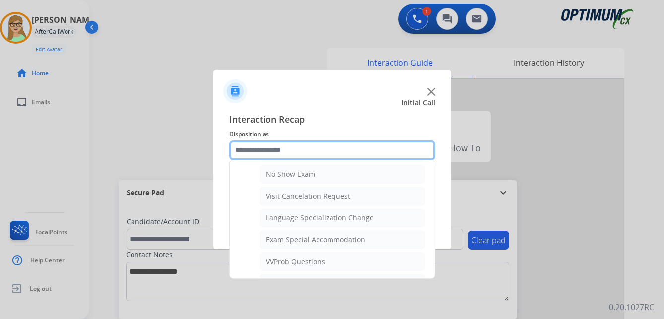
scroll to position [464, 0]
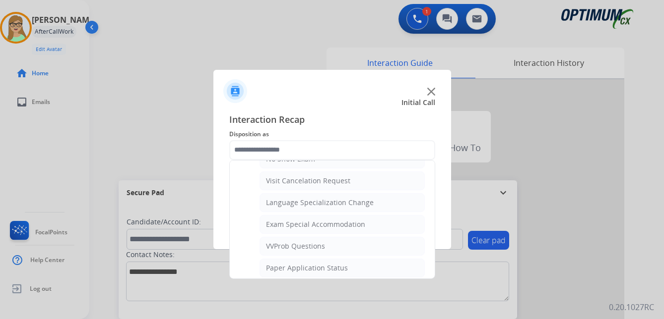
click at [305, 245] on div "VVProb Questions" at bounding box center [295, 247] width 59 height 10
type input "**********"
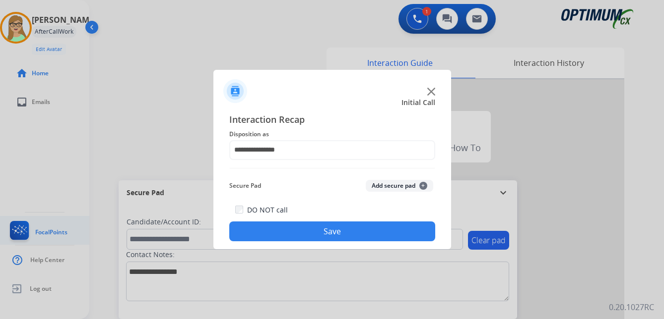
drag, startPoint x: 290, startPoint y: 239, endPoint x: 65, endPoint y: 218, distance: 225.1
click at [288, 238] on button "Save" at bounding box center [332, 232] width 206 height 20
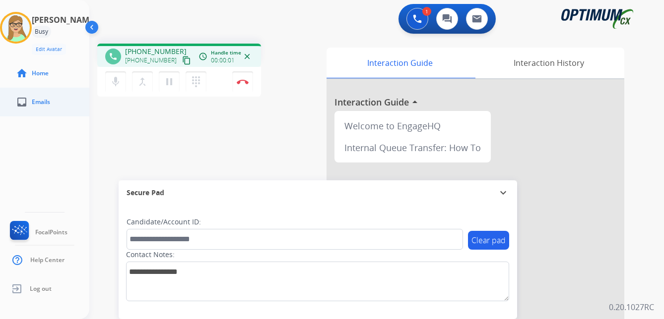
drag, startPoint x: 177, startPoint y: 64, endPoint x: 1, endPoint y: 115, distance: 183.1
click at [181, 65] on button "content_copy" at bounding box center [187, 61] width 12 height 12
click at [245, 81] on img at bounding box center [243, 81] width 12 height 5
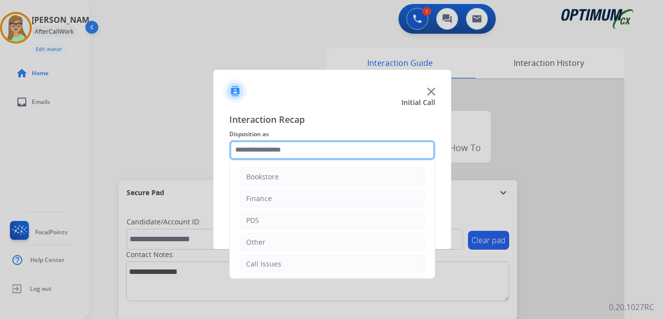
click at [266, 152] on input "text" at bounding box center [332, 150] width 206 height 20
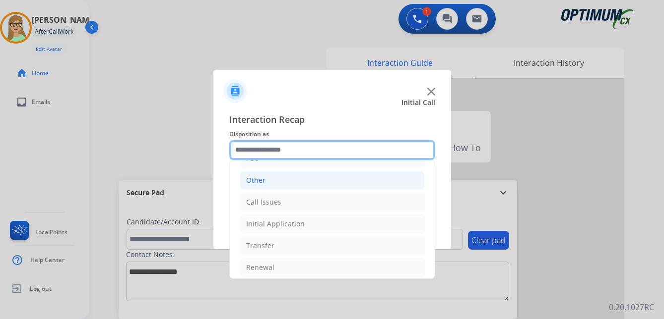
scroll to position [67, 0]
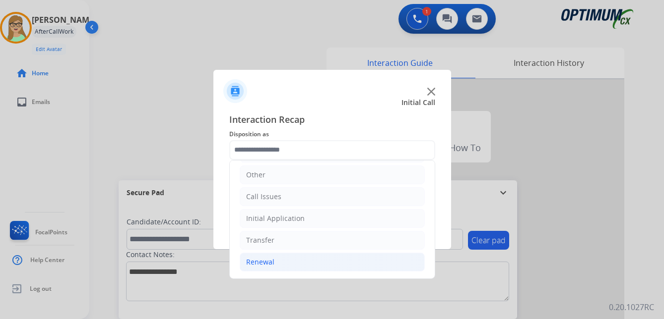
click at [264, 264] on div "Renewal" at bounding box center [260, 262] width 28 height 10
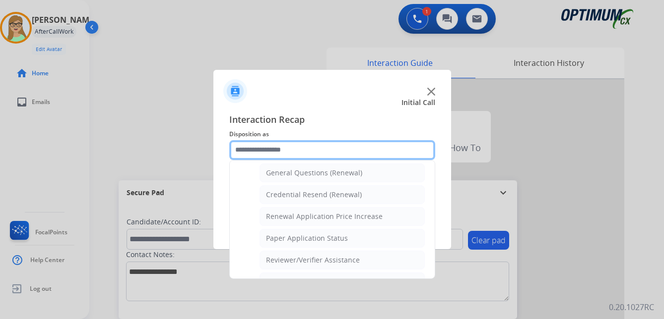
scroll to position [284, 0]
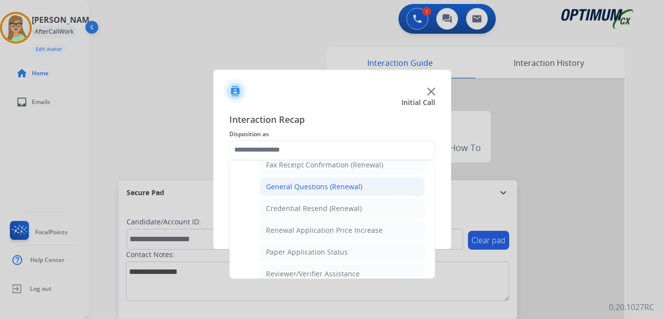
click at [294, 186] on div "General Questions (Renewal)" at bounding box center [314, 187] width 96 height 10
type input "**********"
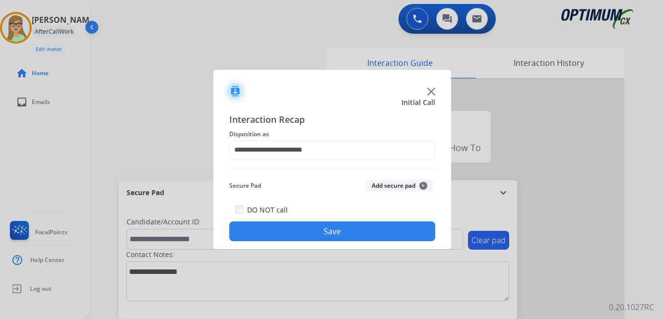
click at [305, 233] on button "Save" at bounding box center [332, 232] width 206 height 20
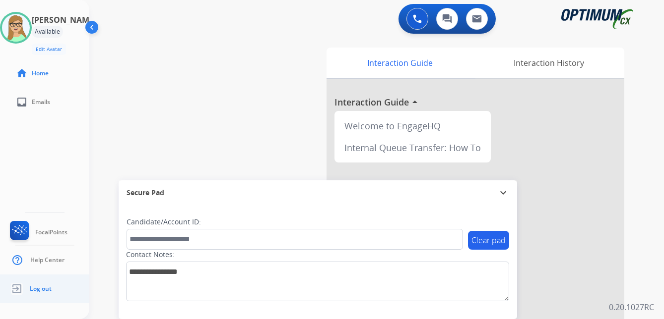
drag, startPoint x: 35, startPoint y: 291, endPoint x: 0, endPoint y: 293, distance: 35.3
click at [35, 291] on span "Log out" at bounding box center [41, 289] width 22 height 8
